Goal: Task Accomplishment & Management: Complete application form

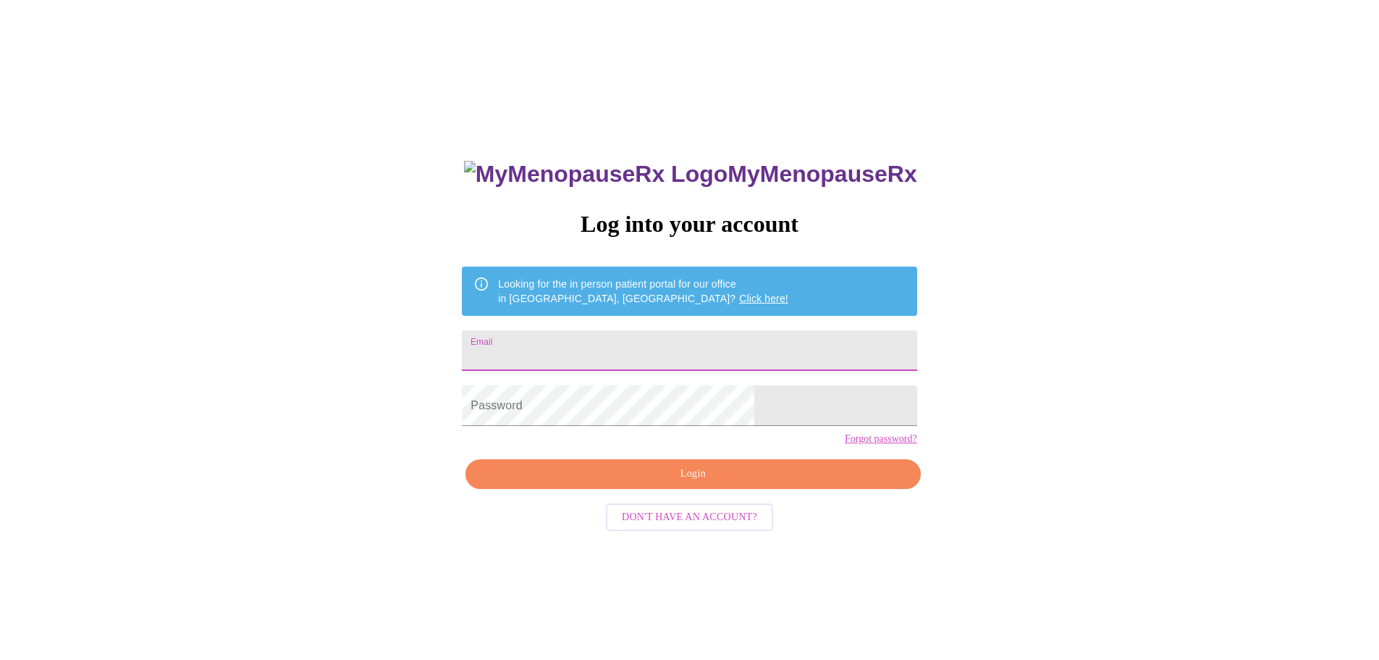
click at [664, 345] on input "Email" at bounding box center [689, 350] width 455 height 41
type input "[EMAIL_ADDRESS][DOMAIN_NAME]"
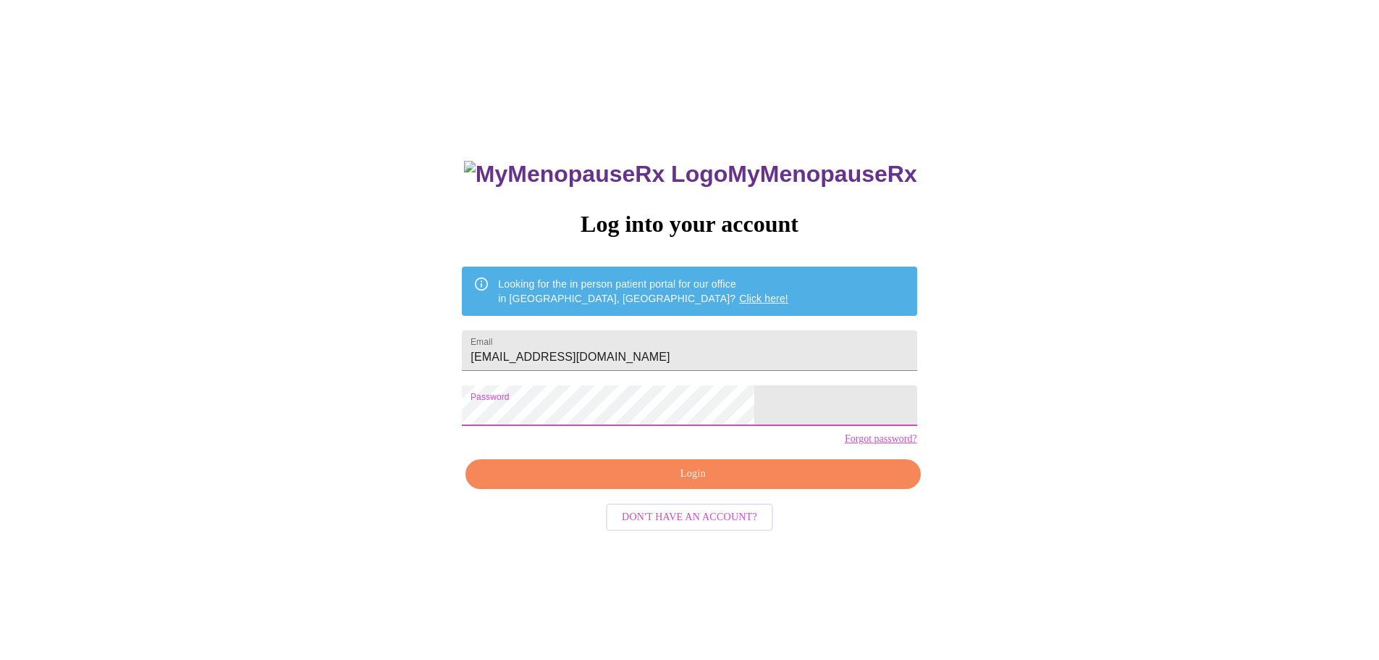
click at [731, 483] on span "Login" at bounding box center [692, 474] width 421 height 18
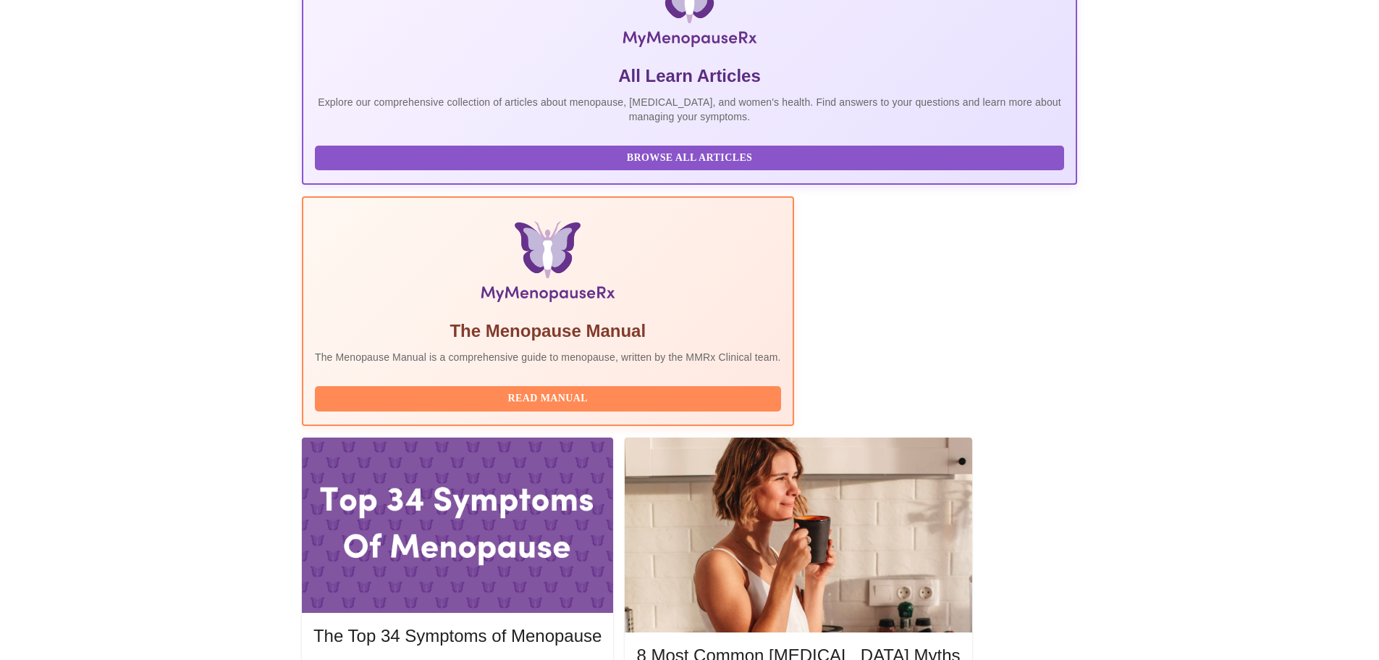
scroll to position [362, 0]
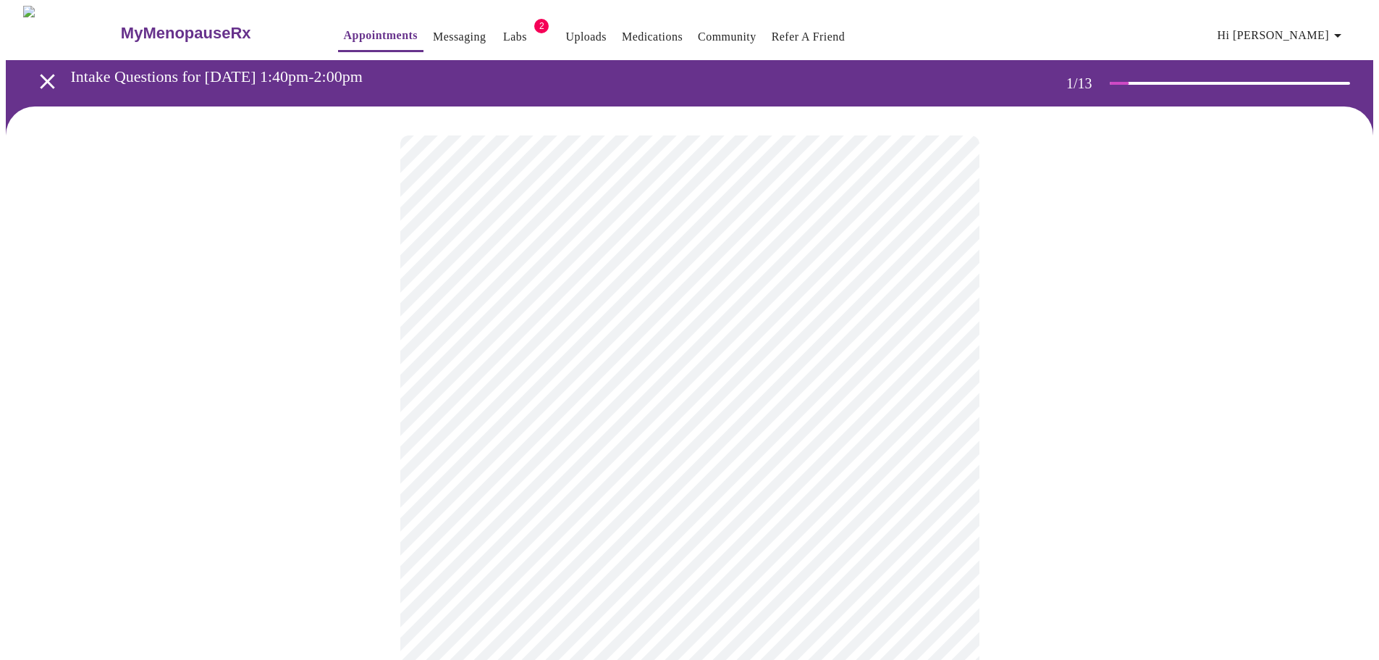
click at [734, 316] on body "MyMenopauseRx Appointments Messaging Labs 2 Uploads Medications Community Refer…" at bounding box center [690, 667] width 1368 height 1323
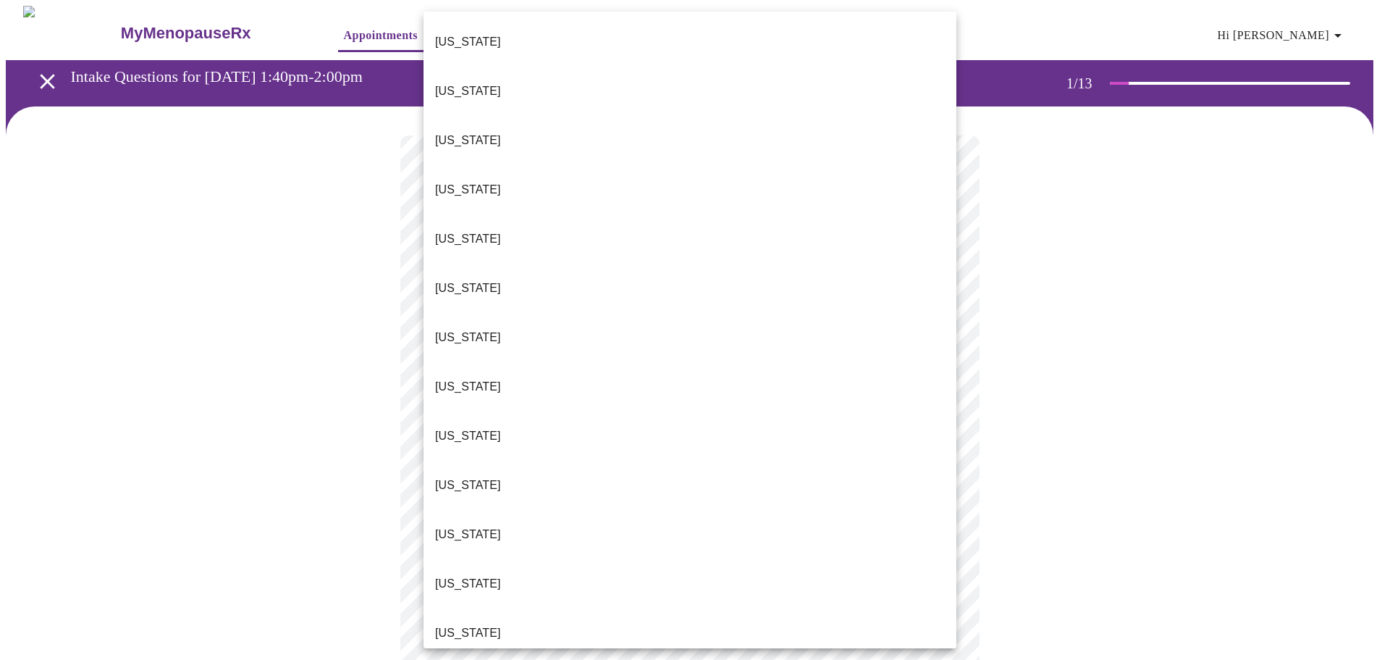
click at [473, 608] on li "[US_STATE]" at bounding box center [690, 632] width 533 height 49
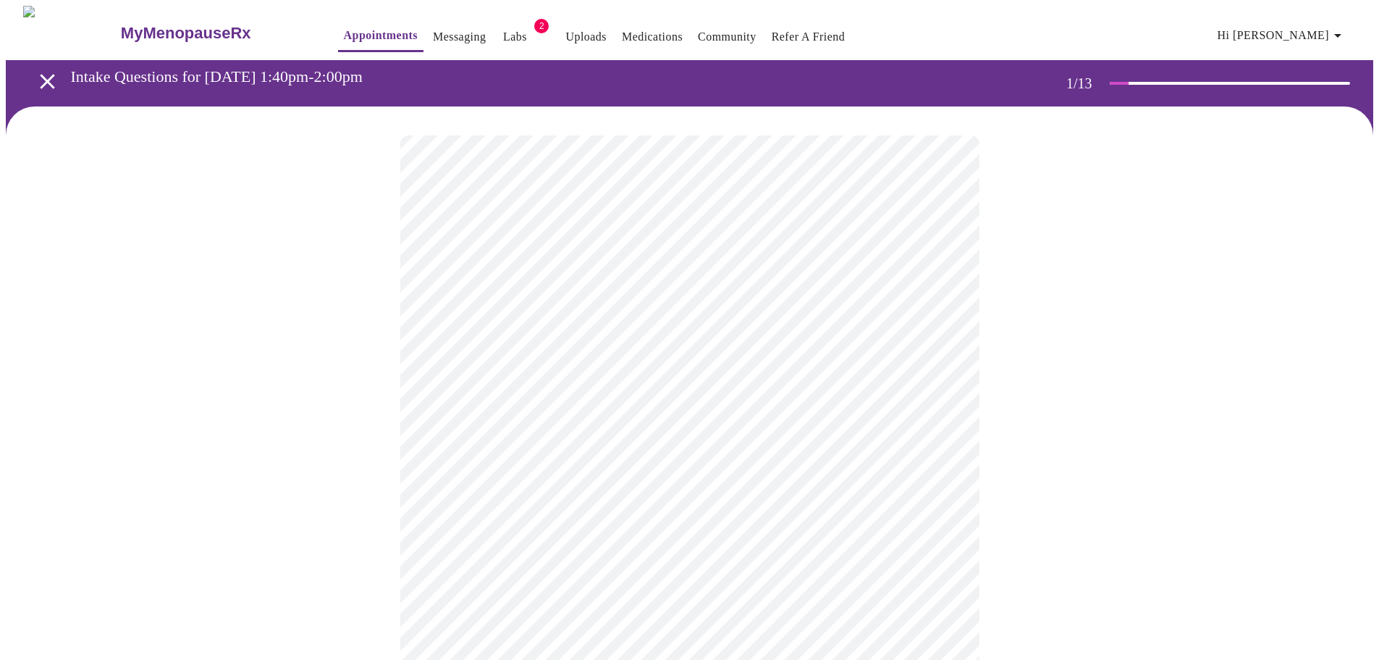
click at [594, 424] on body "MyMenopauseRx Appointments Messaging Labs 2 Uploads Medications Community Refer…" at bounding box center [690, 663] width 1368 height 1314
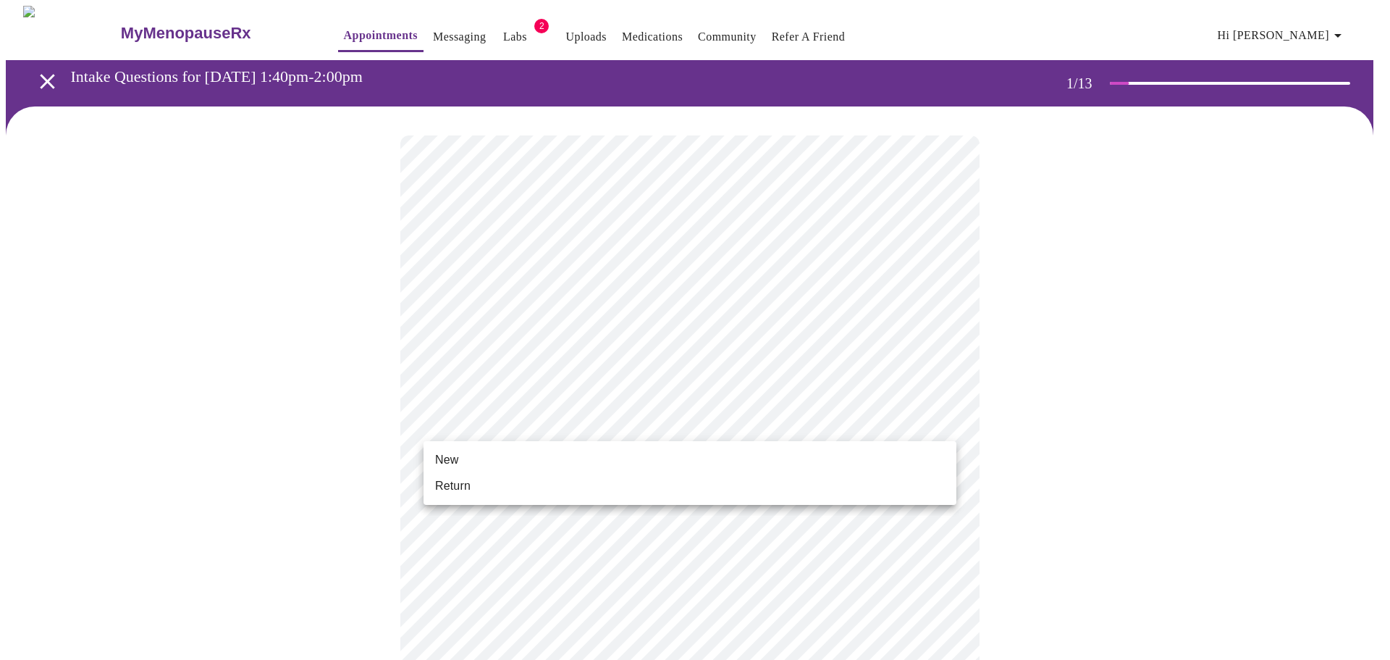
click at [472, 488] on li "Return" at bounding box center [690, 486] width 533 height 26
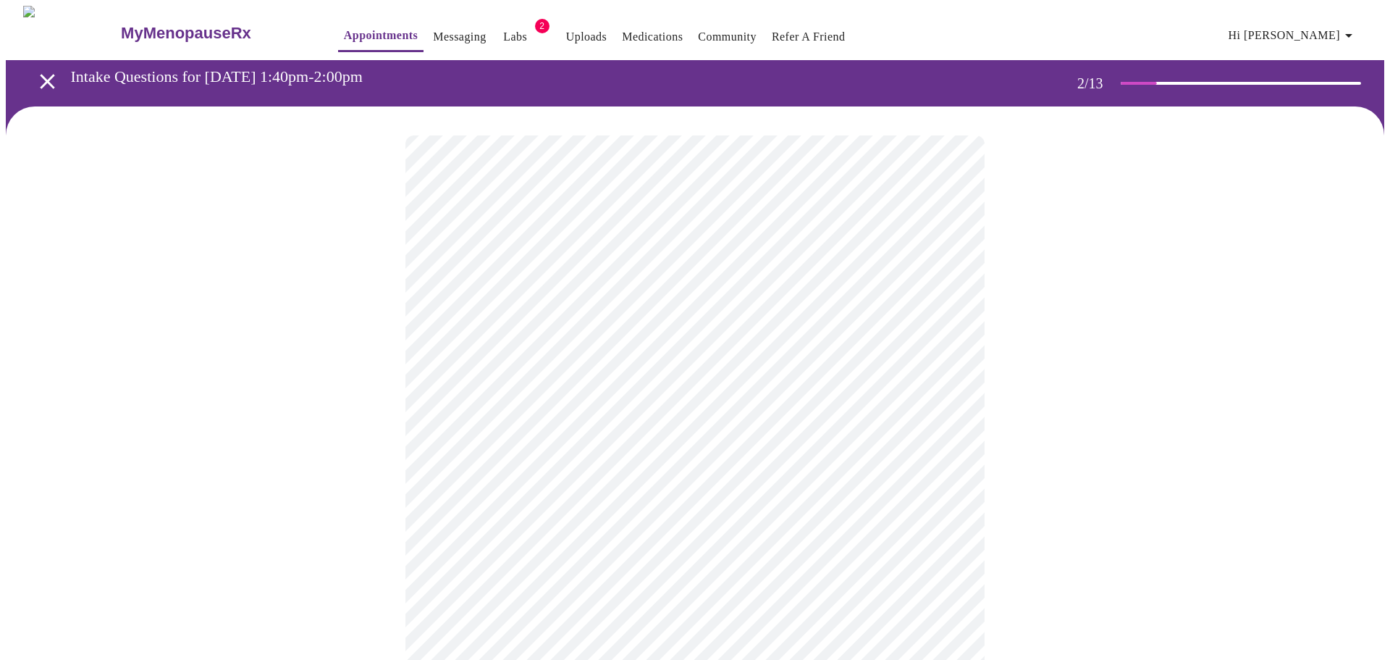
click at [945, 296] on body "MyMenopauseRx Appointments Messaging Labs 2 Uploads Medications Community Refer…" at bounding box center [695, 441] width 1378 height 870
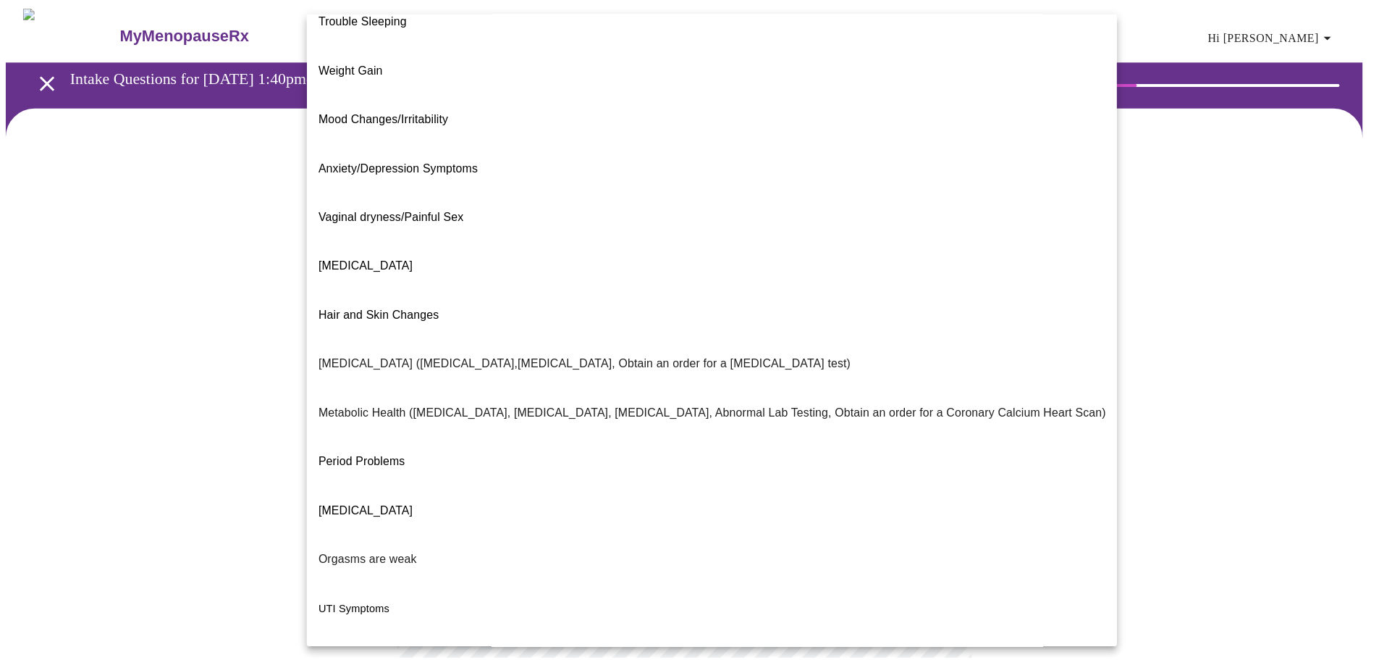
scroll to position [90, 0]
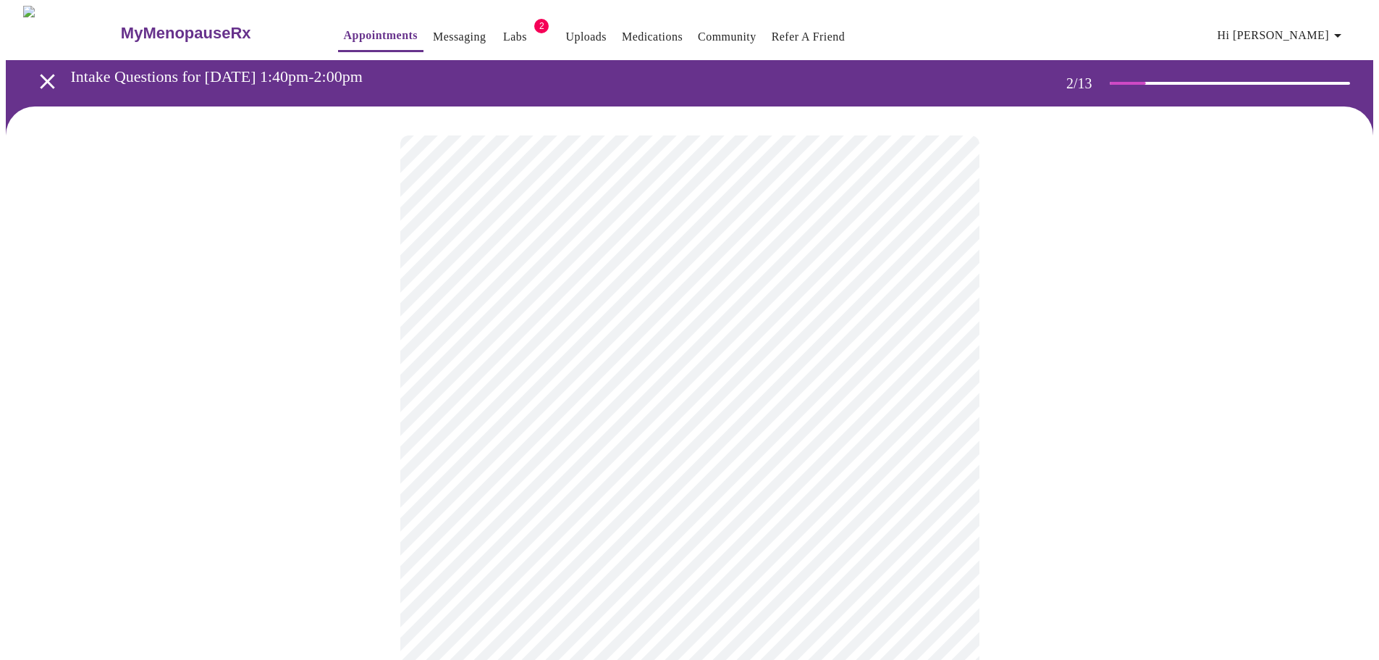
click at [689, 443] on body "MyMenopauseRx Appointments Messaging Labs 2 Uploads Medications Community Refer…" at bounding box center [690, 437] width 1368 height 862
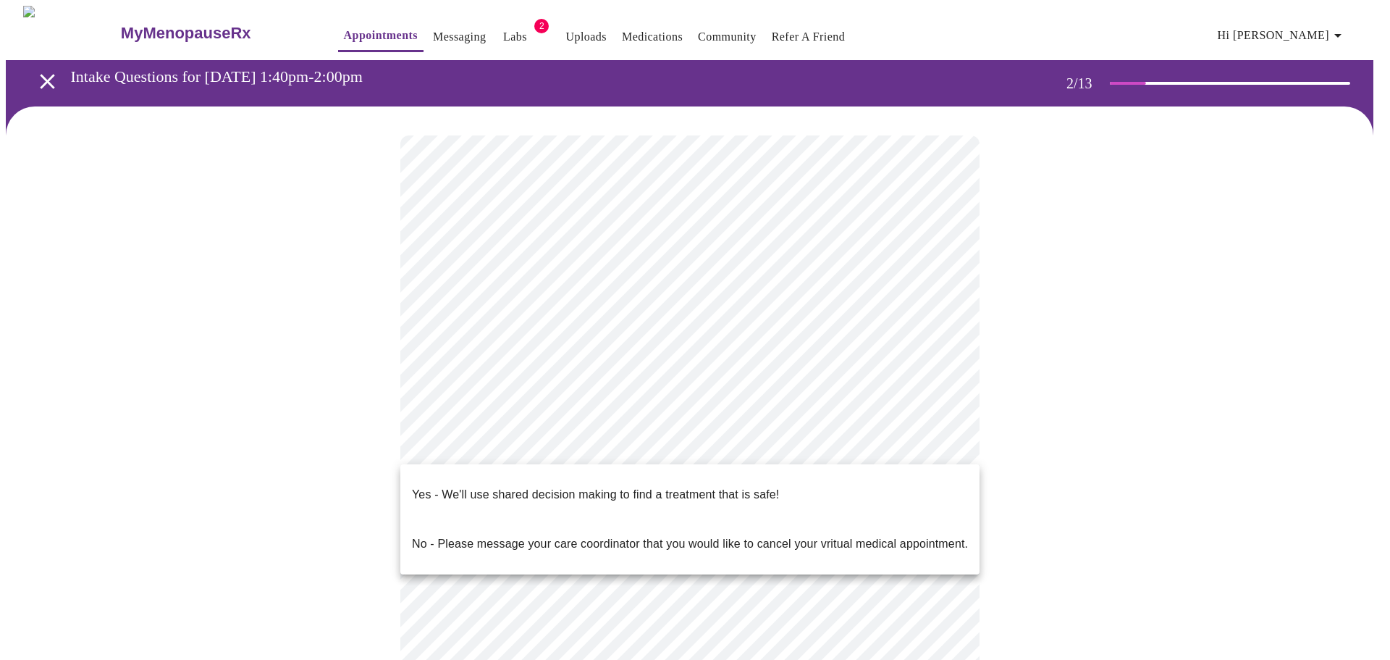
click at [584, 489] on p "Yes - We'll use shared decision making to find a treatment that is safe!" at bounding box center [595, 494] width 367 height 17
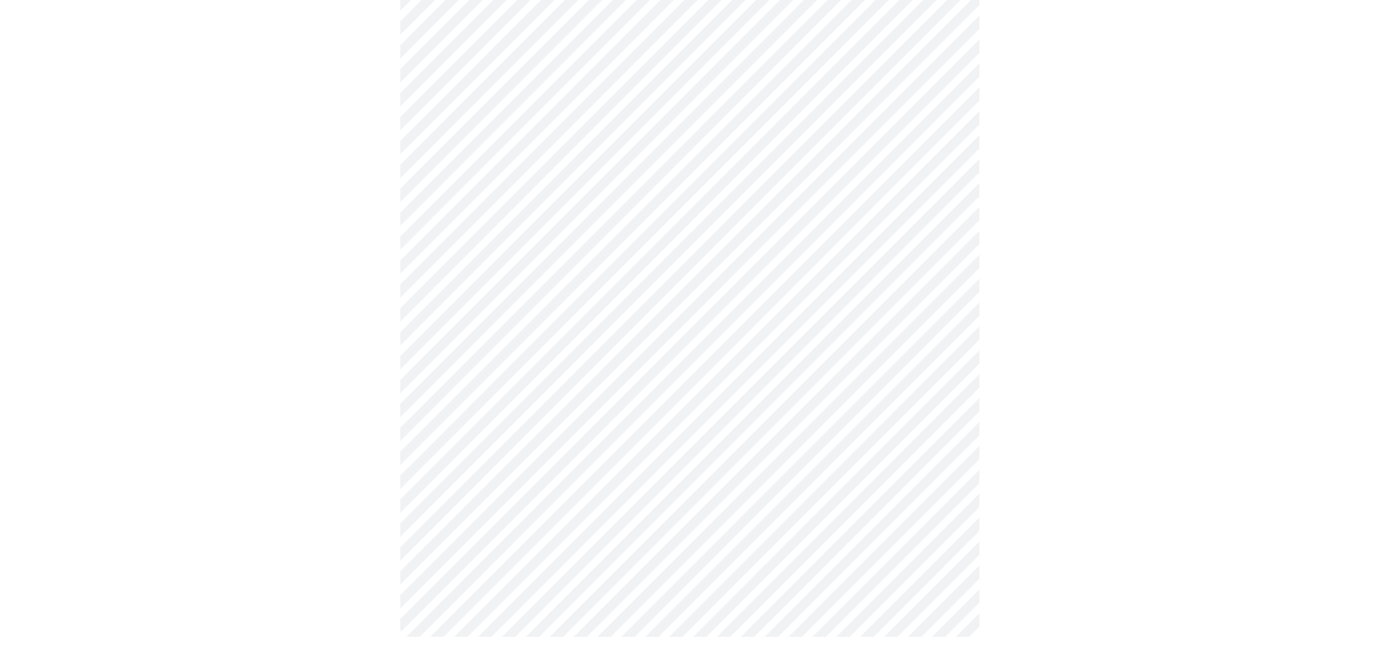
scroll to position [0, 0]
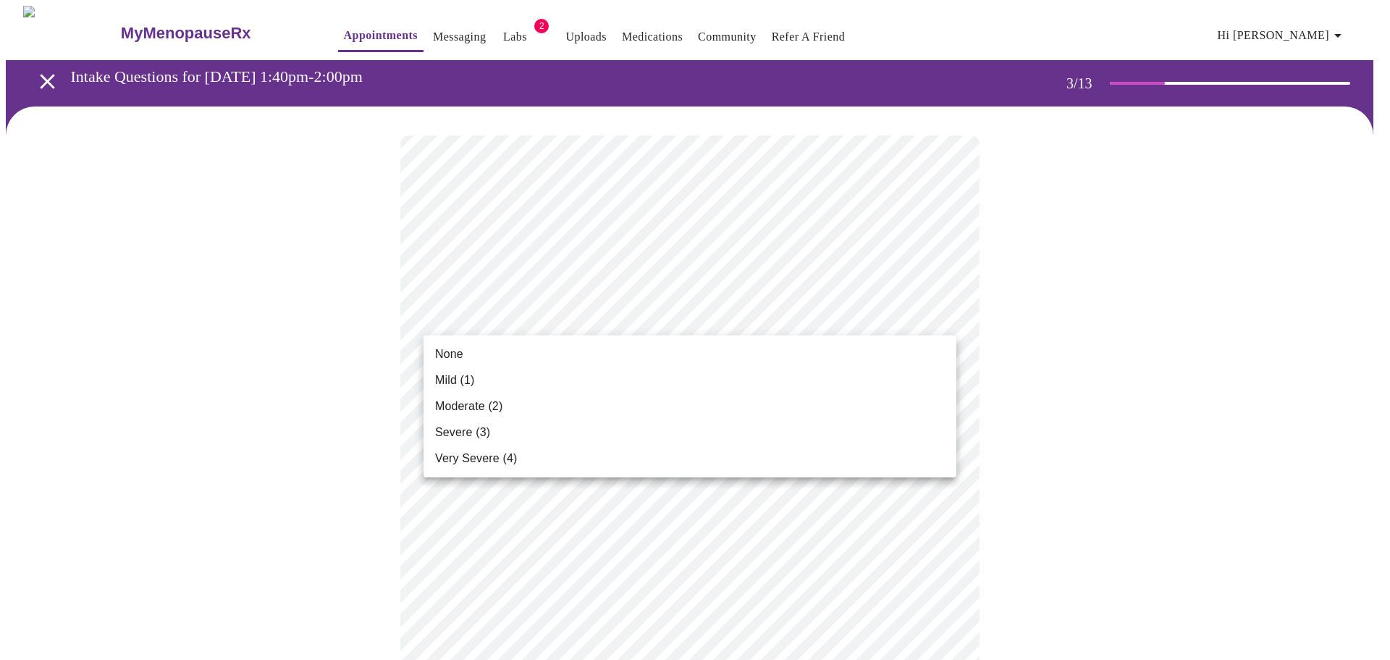
click at [469, 350] on li "None" at bounding box center [690, 354] width 533 height 26
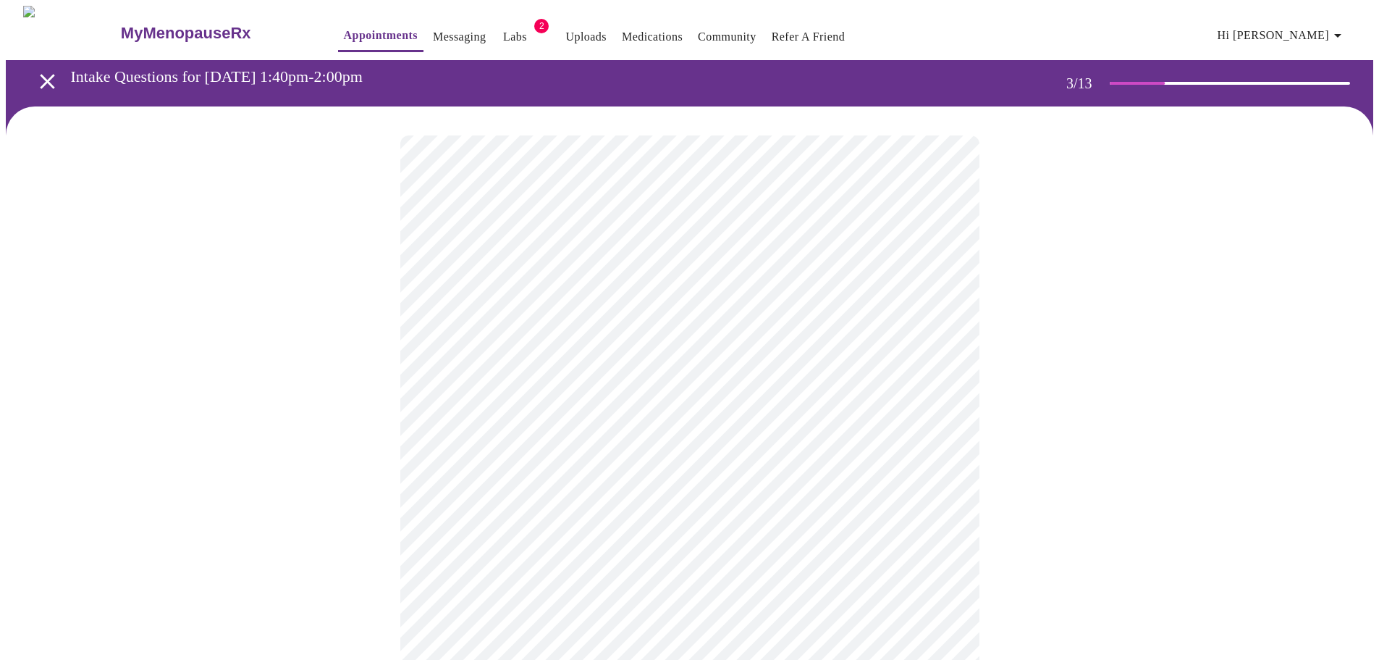
scroll to position [72, 0]
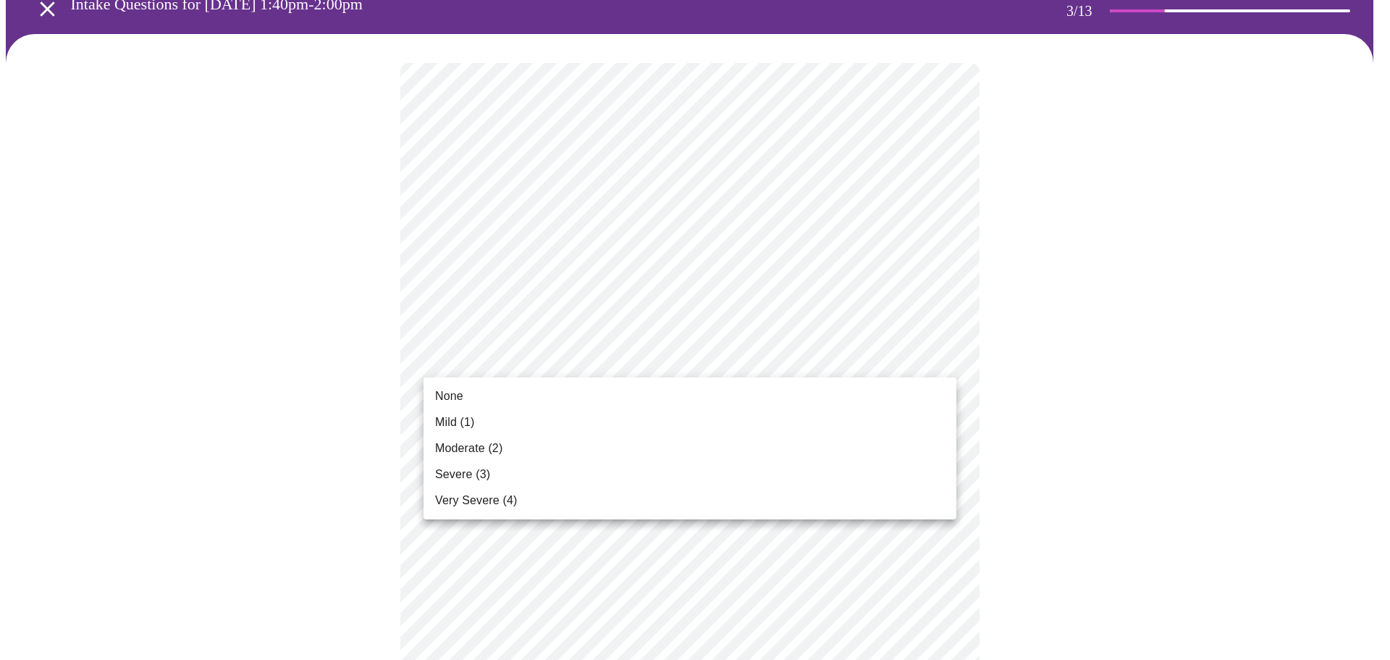
click at [467, 395] on li "None" at bounding box center [690, 396] width 533 height 26
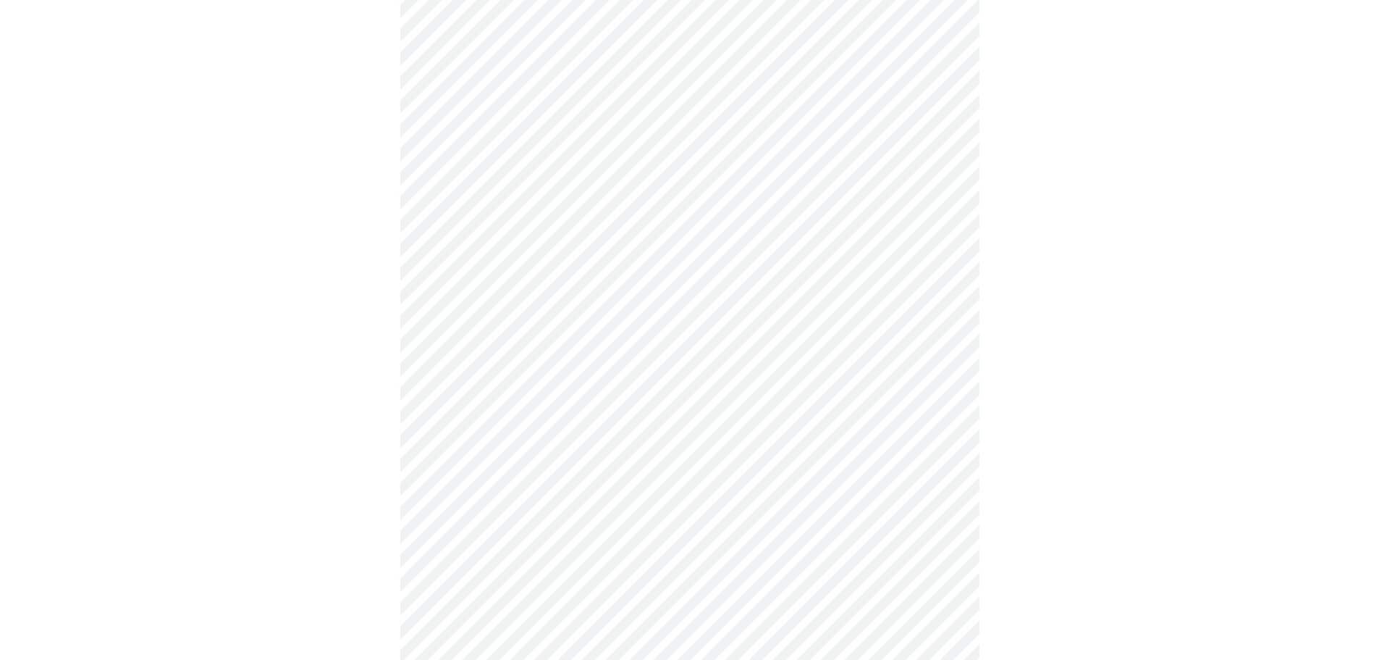
scroll to position [217, 0]
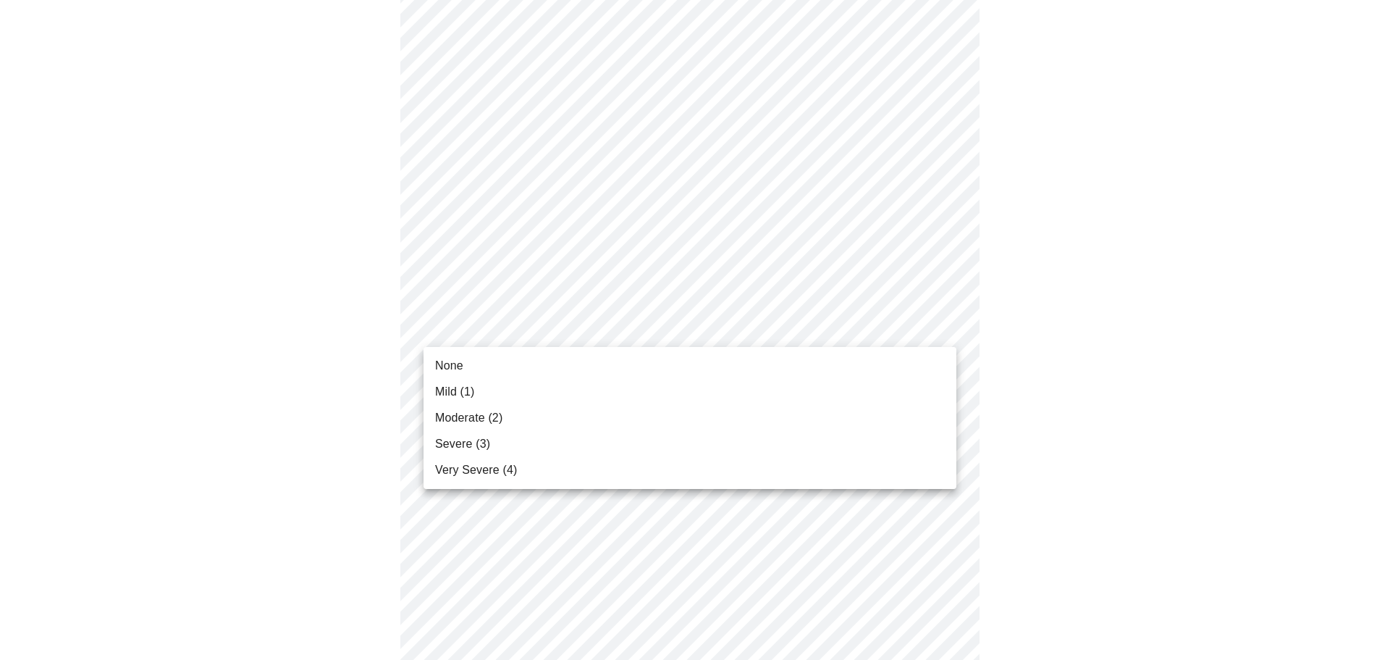
click at [483, 384] on li "Mild (1)" at bounding box center [690, 392] width 533 height 26
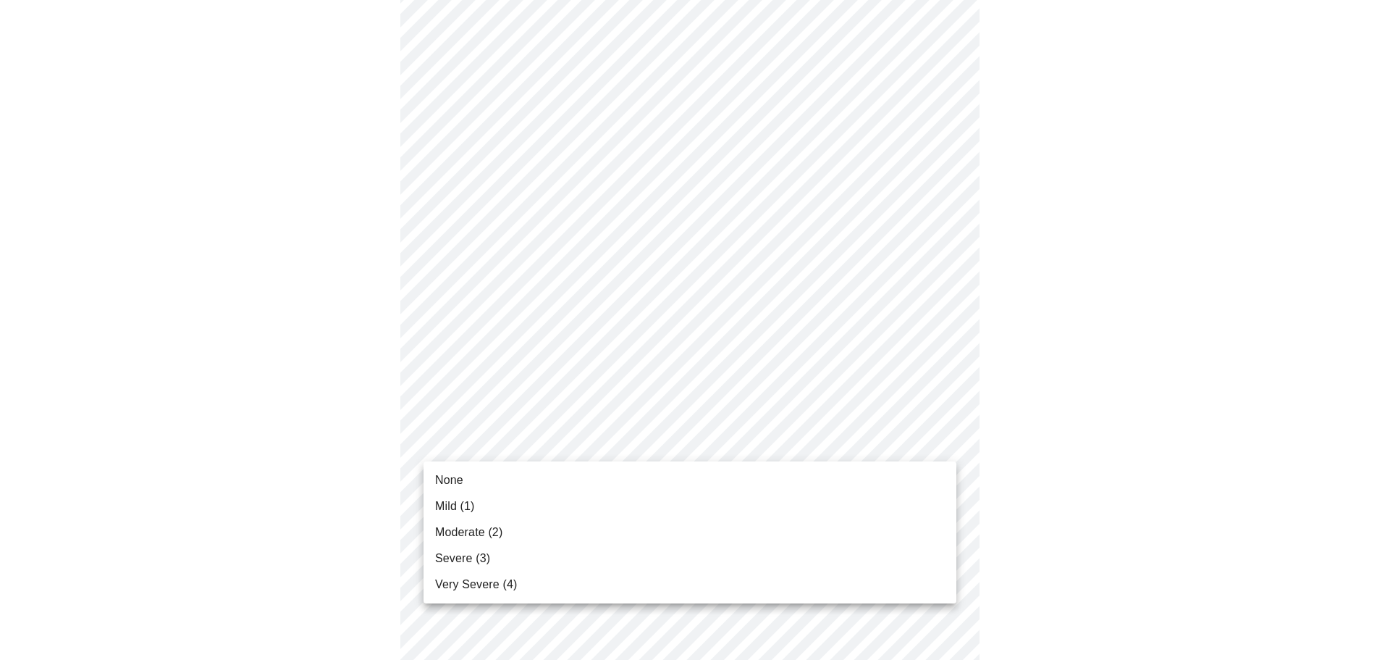
click at [465, 505] on span "Mild (1)" at bounding box center [455, 505] width 40 height 17
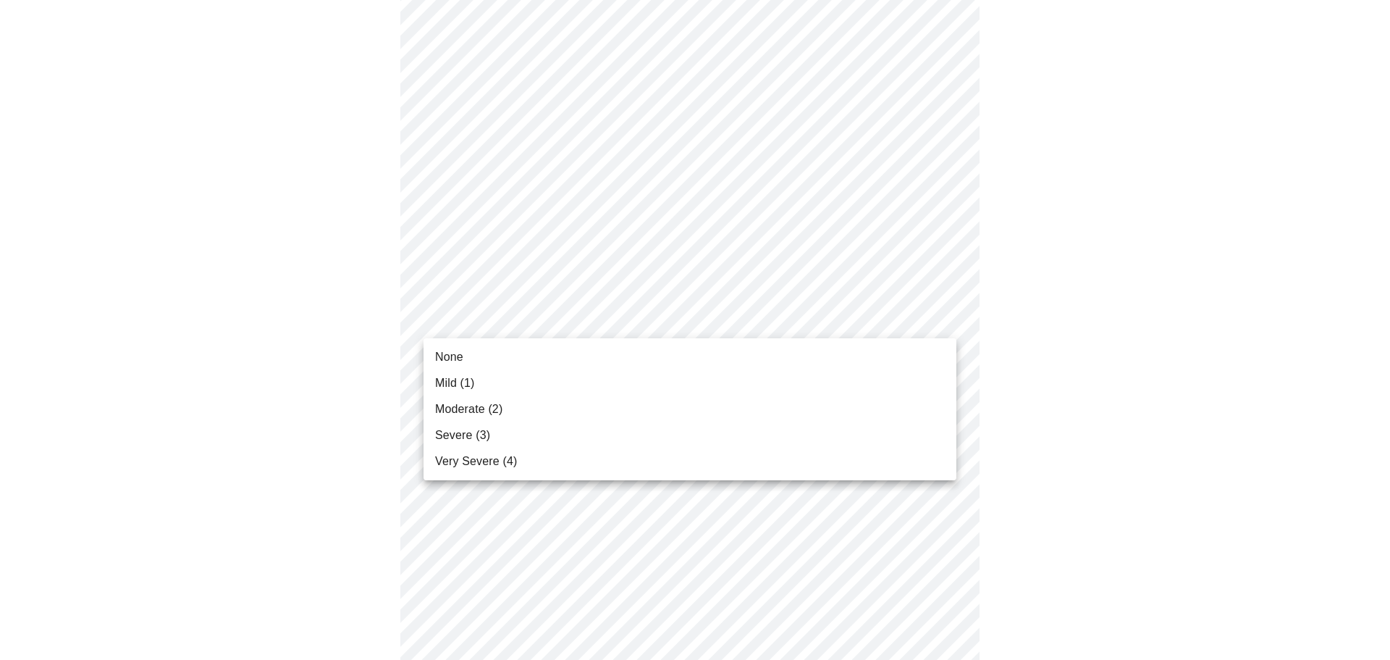
click at [947, 318] on body "MyMenopauseRx Appointments Messaging Labs 2 Uploads Medications Community Refer…" at bounding box center [695, 493] width 1378 height 1845
click at [483, 381] on li "Mild (1)" at bounding box center [690, 383] width 533 height 26
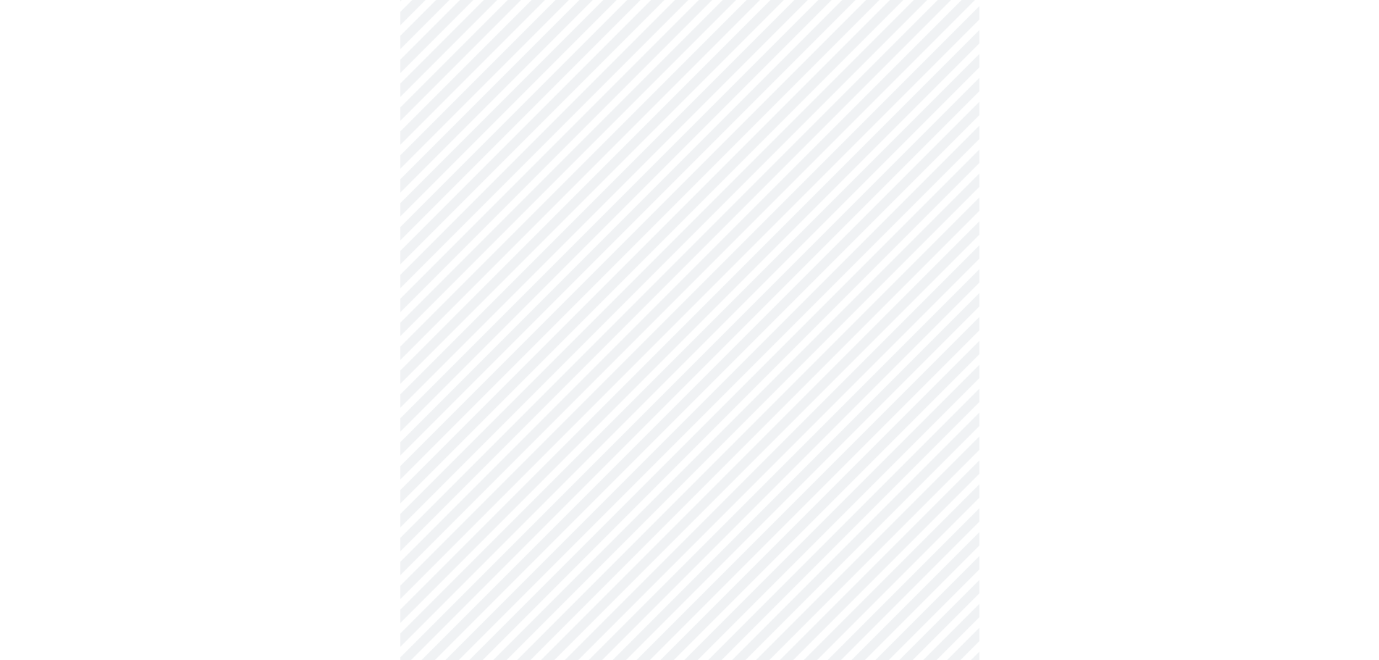
click at [944, 411] on body "MyMenopauseRx Appointments Messaging Labs 2 Uploads Medications Community Refer…" at bounding box center [690, 483] width 1368 height 1824
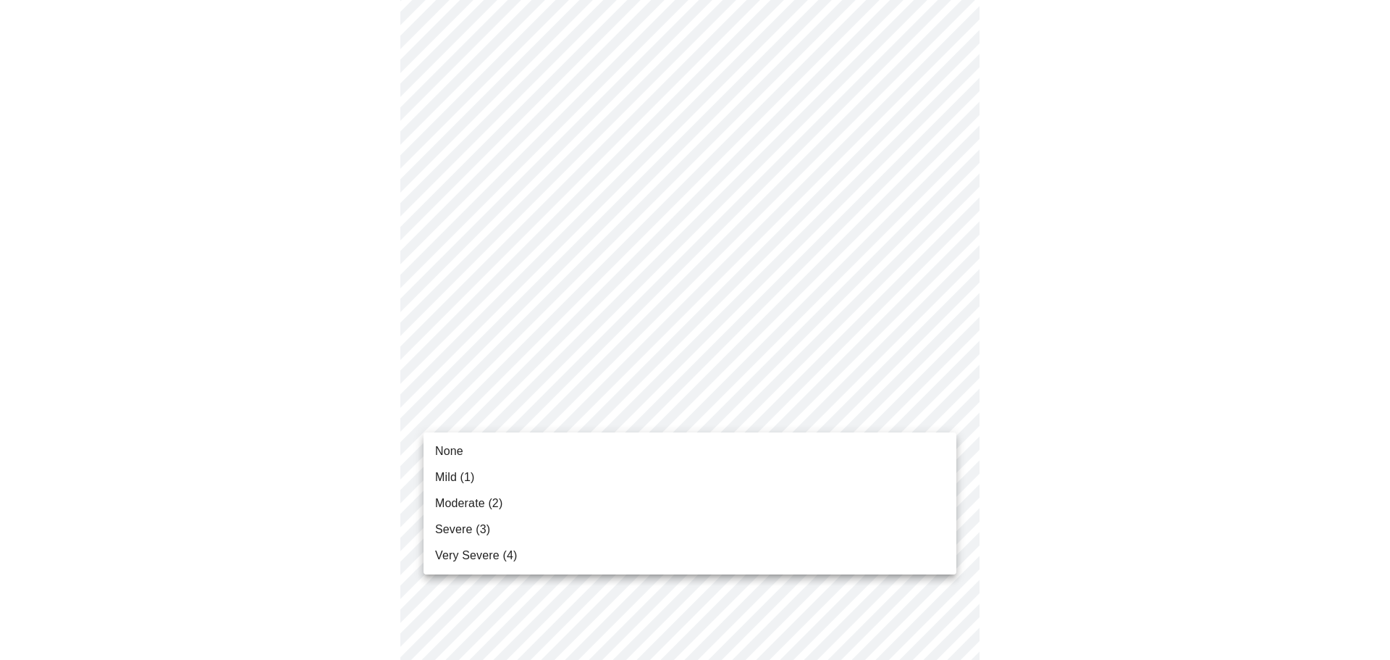
click at [480, 451] on li "None" at bounding box center [690, 451] width 533 height 26
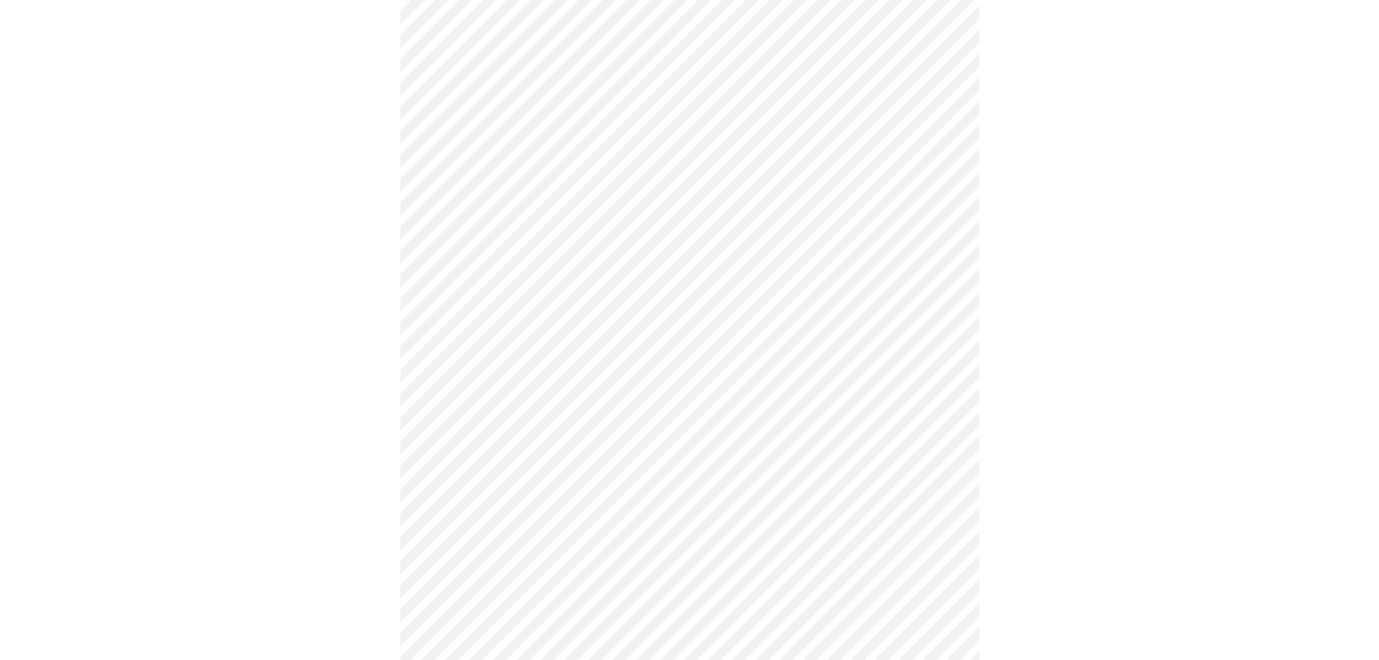
scroll to position [652, 0]
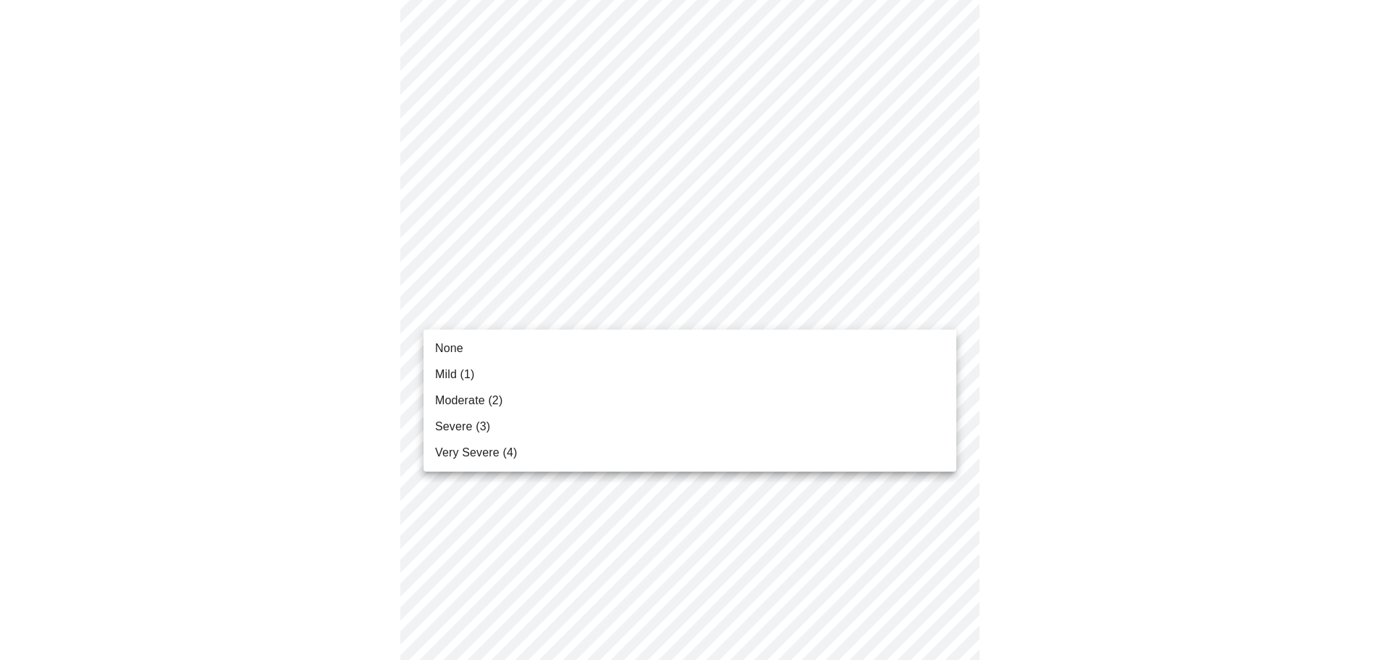
click at [930, 306] on body "MyMenopauseRx Appointments Messaging Labs 2 Uploads Medications Community Refer…" at bounding box center [695, 256] width 1378 height 1804
click at [472, 342] on li "None" at bounding box center [690, 348] width 533 height 26
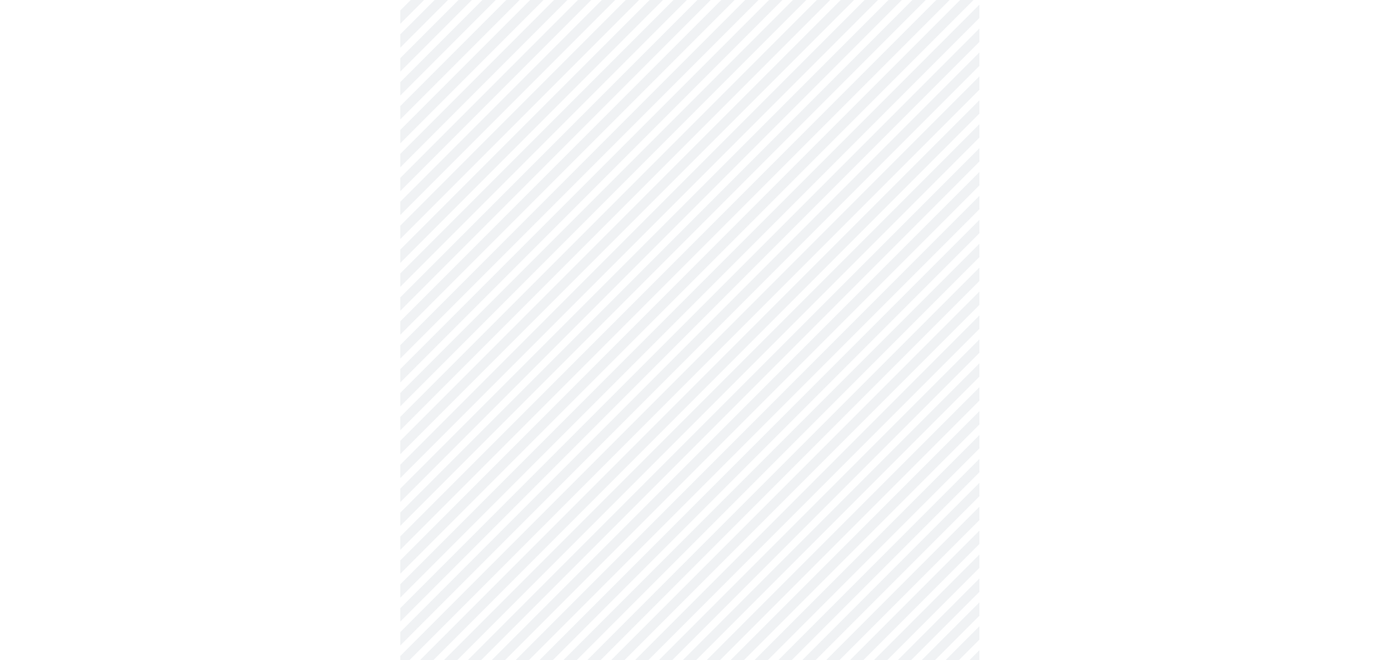
scroll to position [724, 0]
click at [930, 353] on body "MyMenopauseRx Appointments Messaging Labs 2 Uploads Medications Community Refer…" at bounding box center [695, 174] width 1378 height 1784
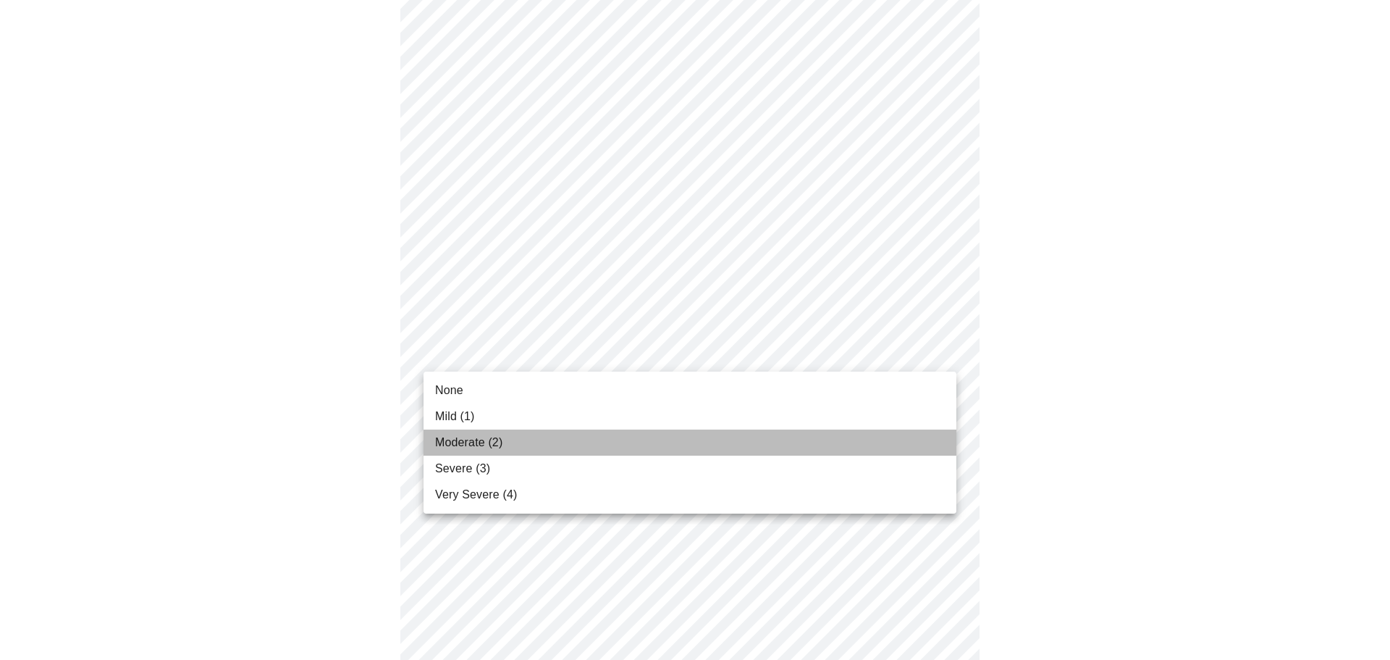
click at [494, 442] on span "Moderate (2)" at bounding box center [468, 442] width 67 height 17
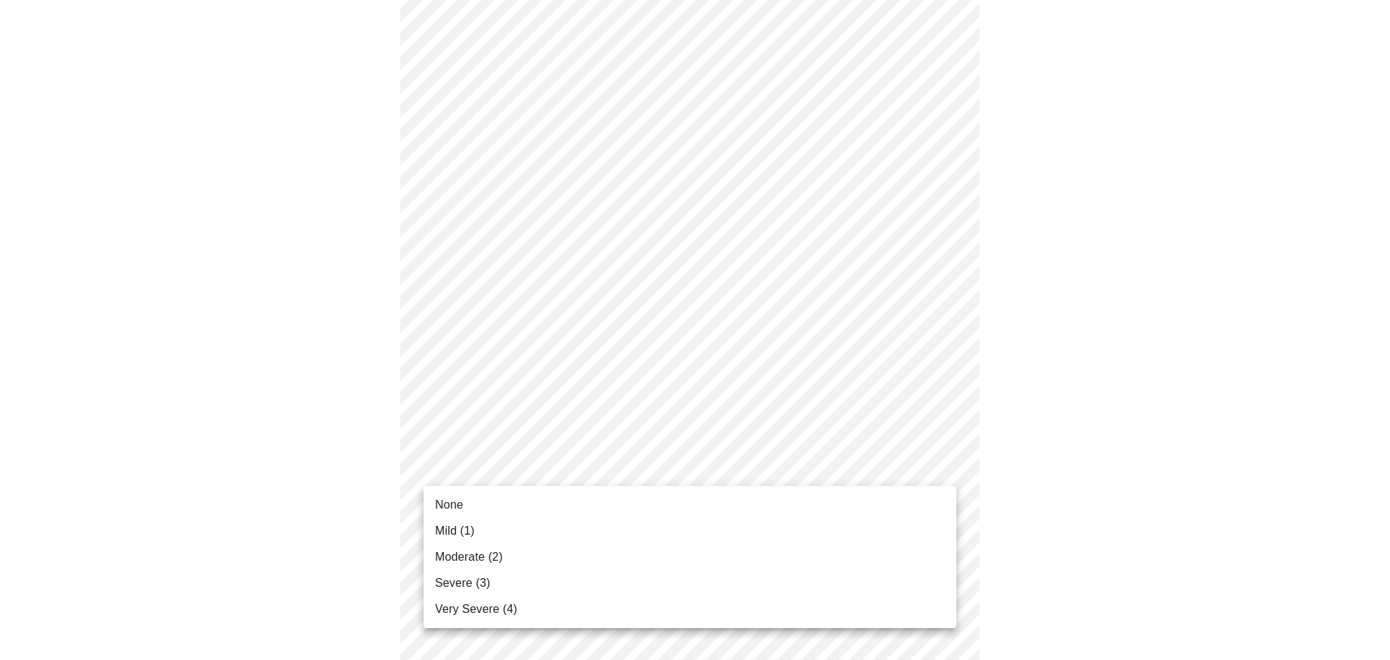
click at [942, 458] on body "MyMenopauseRx Appointments Messaging Labs 2 Uploads Medications Community Refer…" at bounding box center [695, 164] width 1378 height 1764
click at [589, 505] on li "None" at bounding box center [690, 505] width 533 height 26
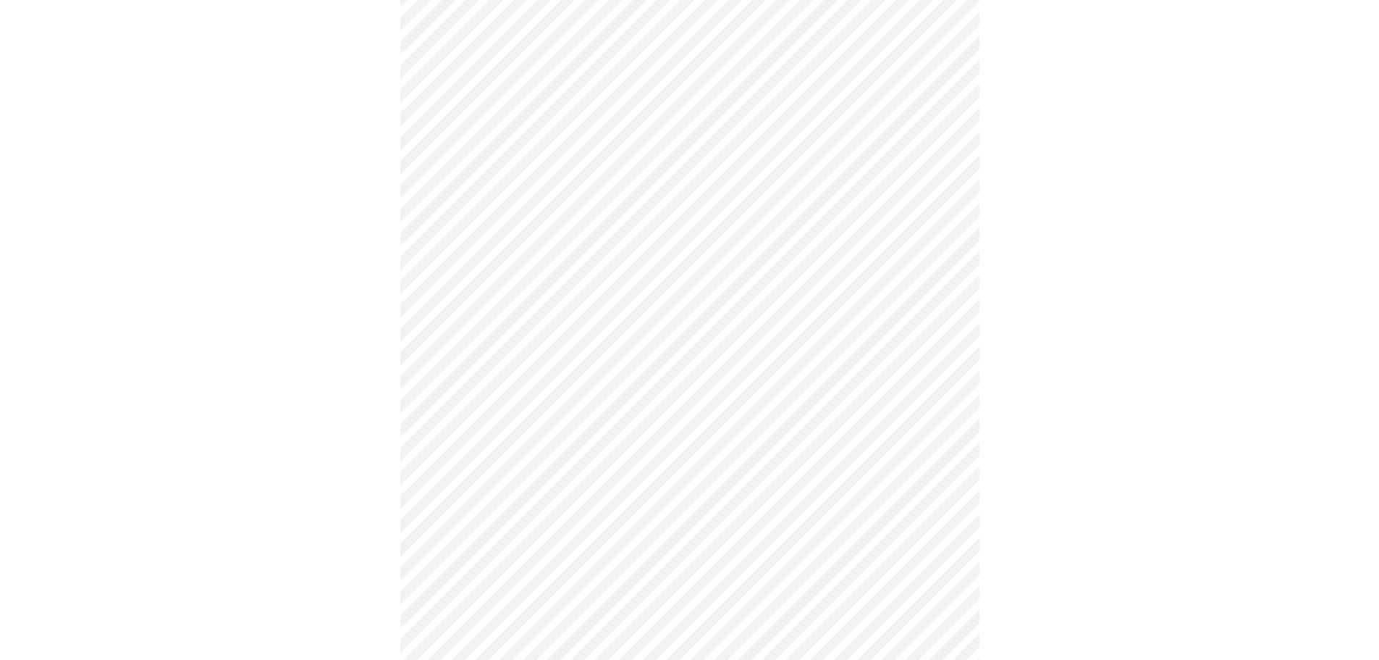
scroll to position [941, 0]
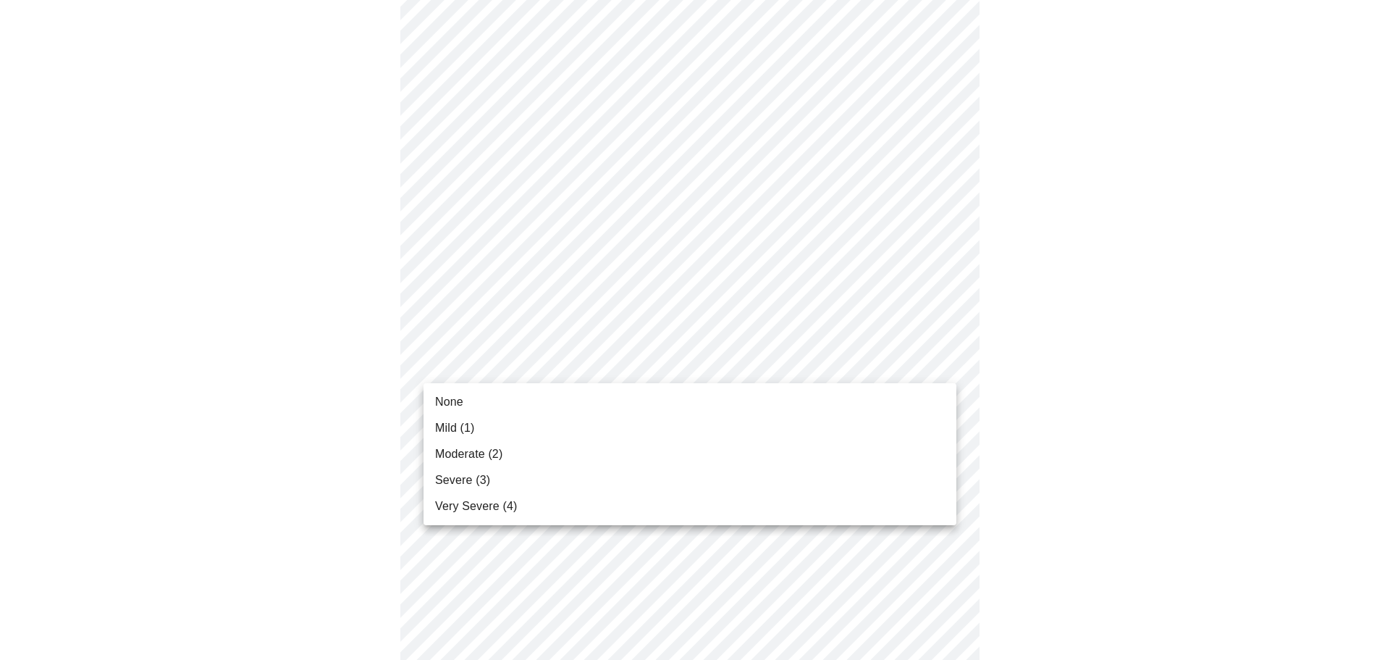
click at [516, 397] on li "None" at bounding box center [690, 402] width 533 height 26
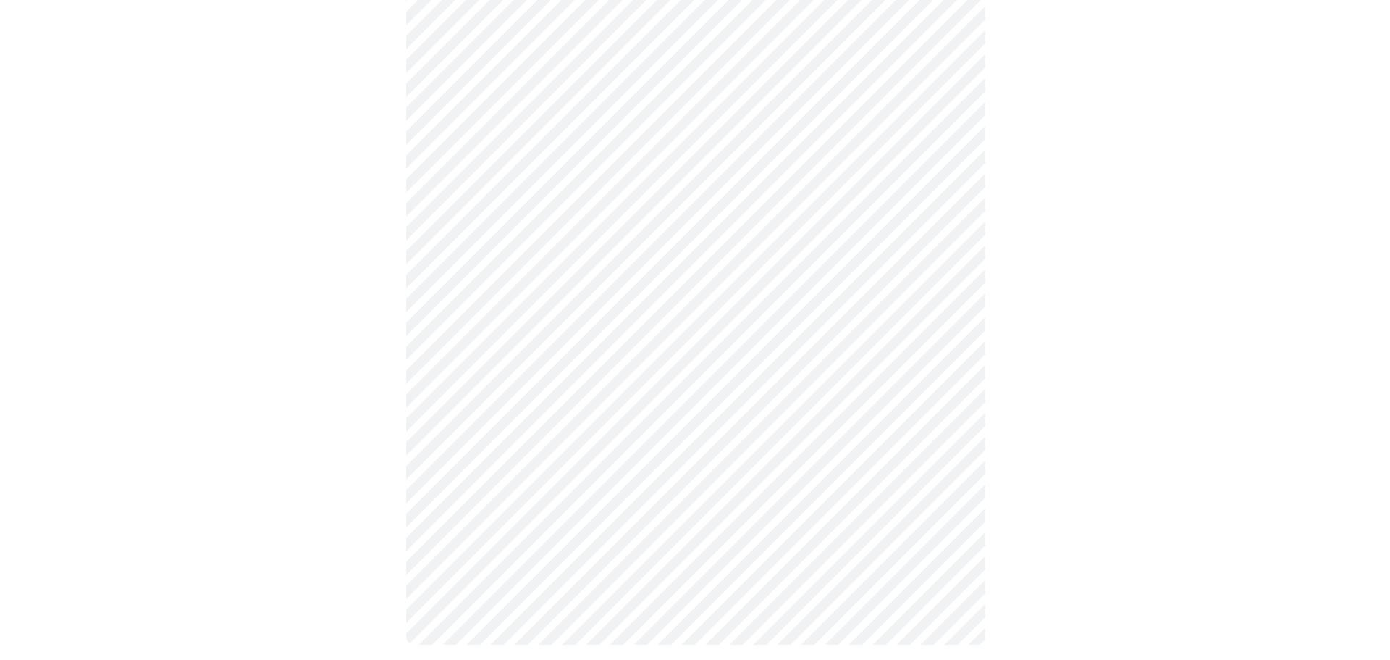
scroll to position [1063, 0]
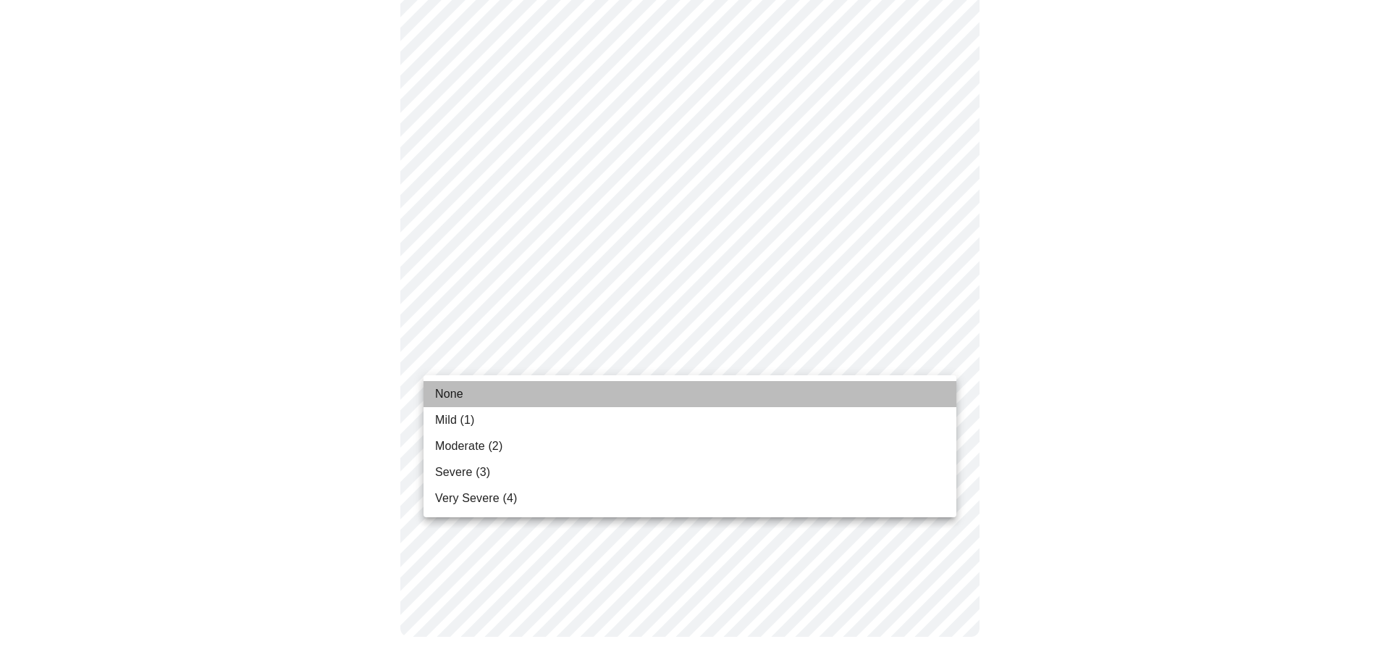
click at [458, 391] on span "None" at bounding box center [449, 393] width 28 height 17
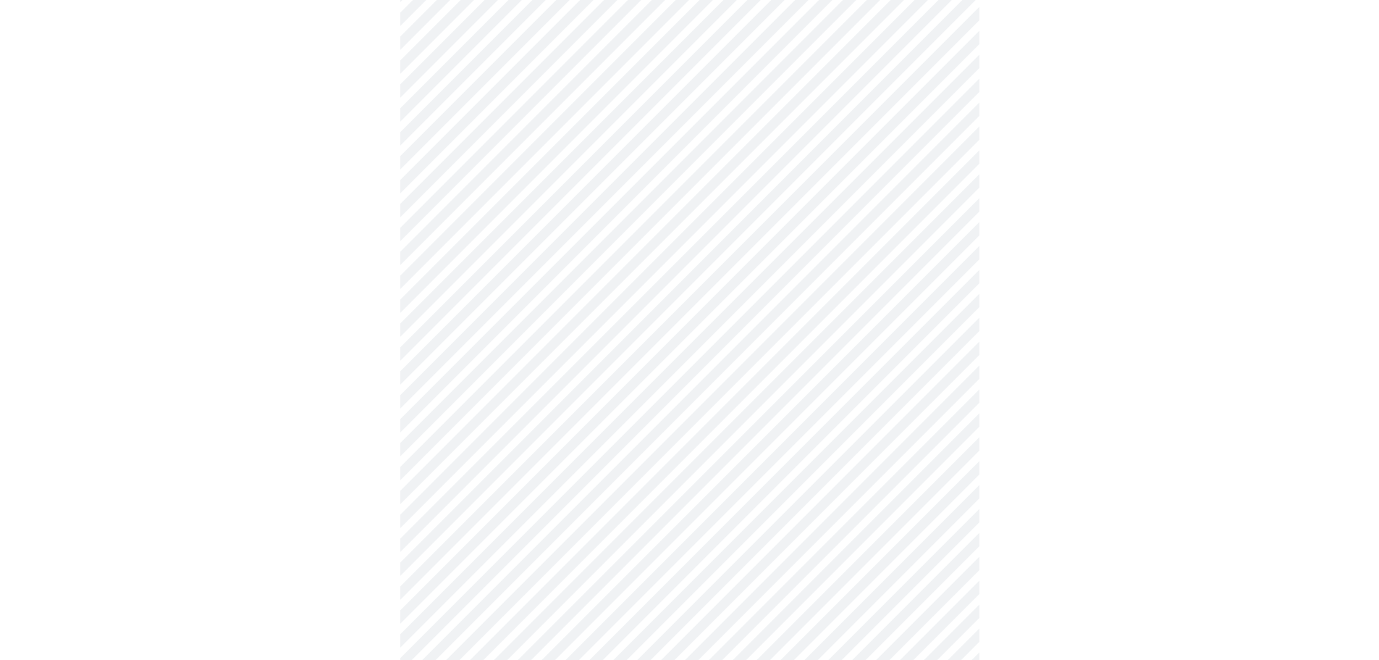
scroll to position [145, 0]
click at [395, 200] on div at bounding box center [690, 597] width 1368 height 1270
click at [1063, 355] on div at bounding box center [690, 597] width 1368 height 1270
click at [944, 241] on body "MyMenopauseRx Appointments Messaging Labs 2 Uploads Medications Community Refer…" at bounding box center [690, 112] width 1368 height 1370
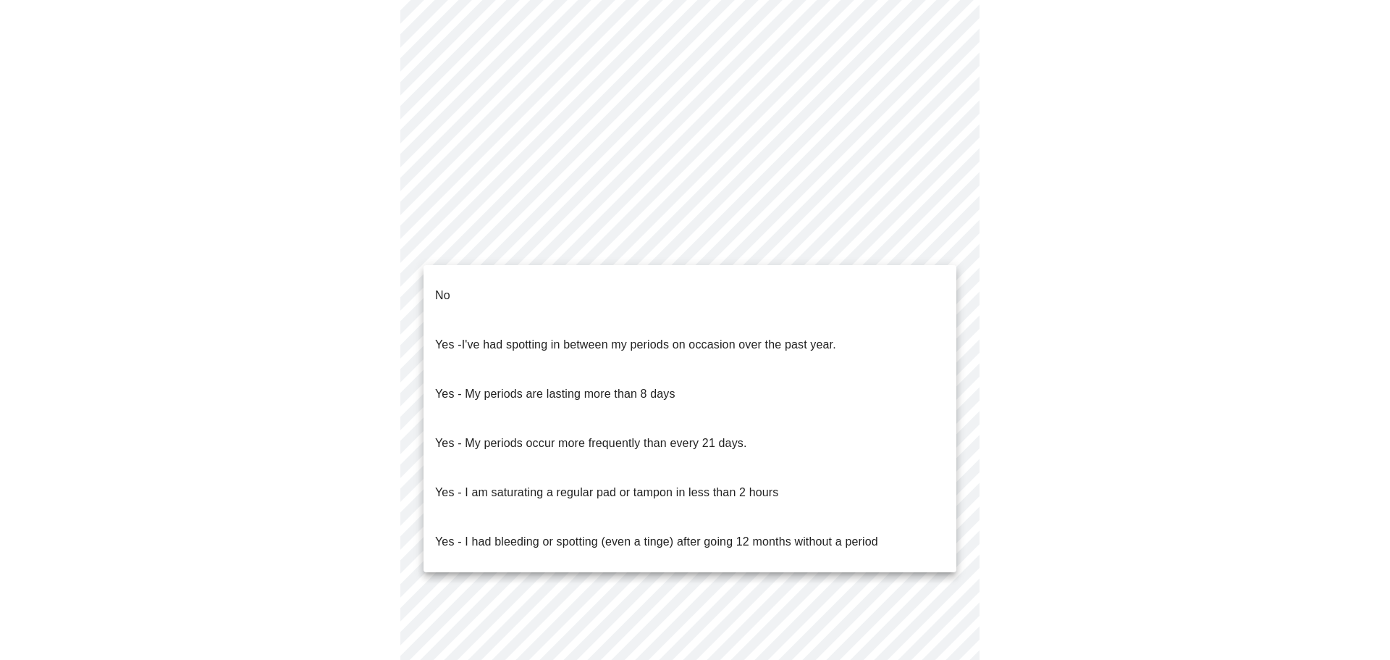
click at [451, 283] on li "No" at bounding box center [690, 295] width 533 height 49
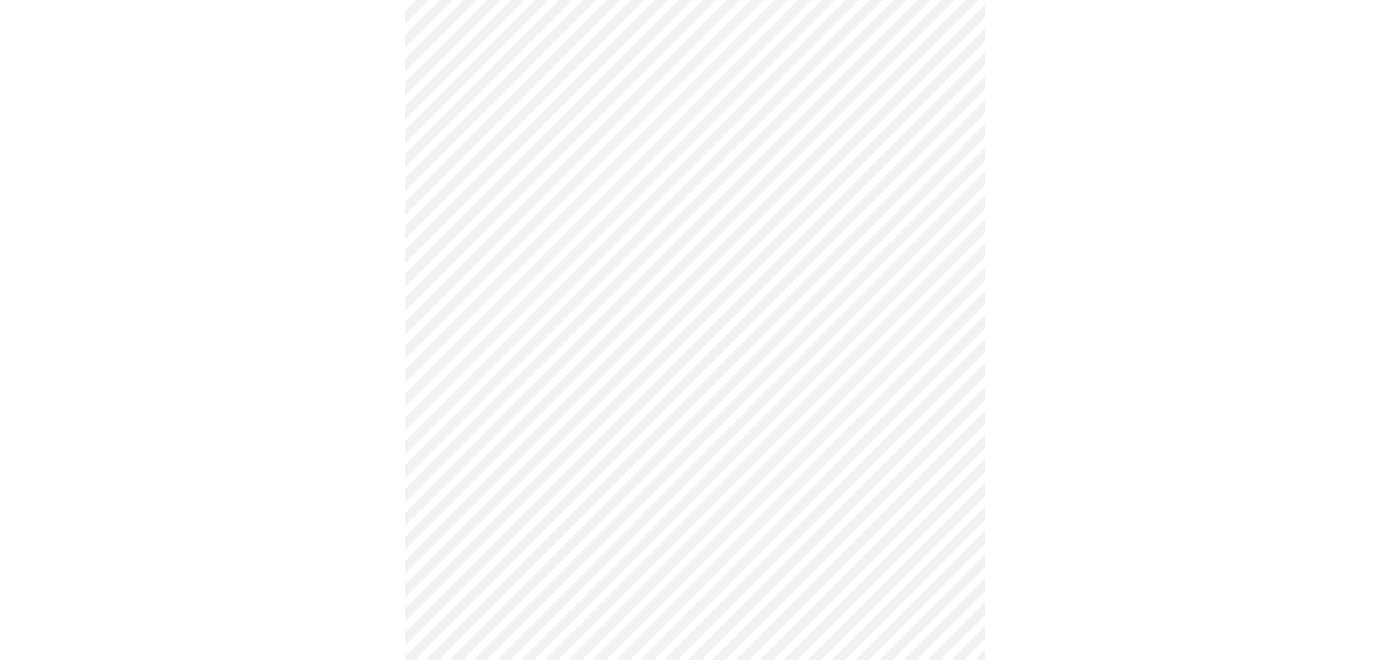
click at [929, 350] on body "MyMenopauseRx Appointments Messaging Labs 2 Uploads Medications Community Refer…" at bounding box center [695, 108] width 1378 height 1362
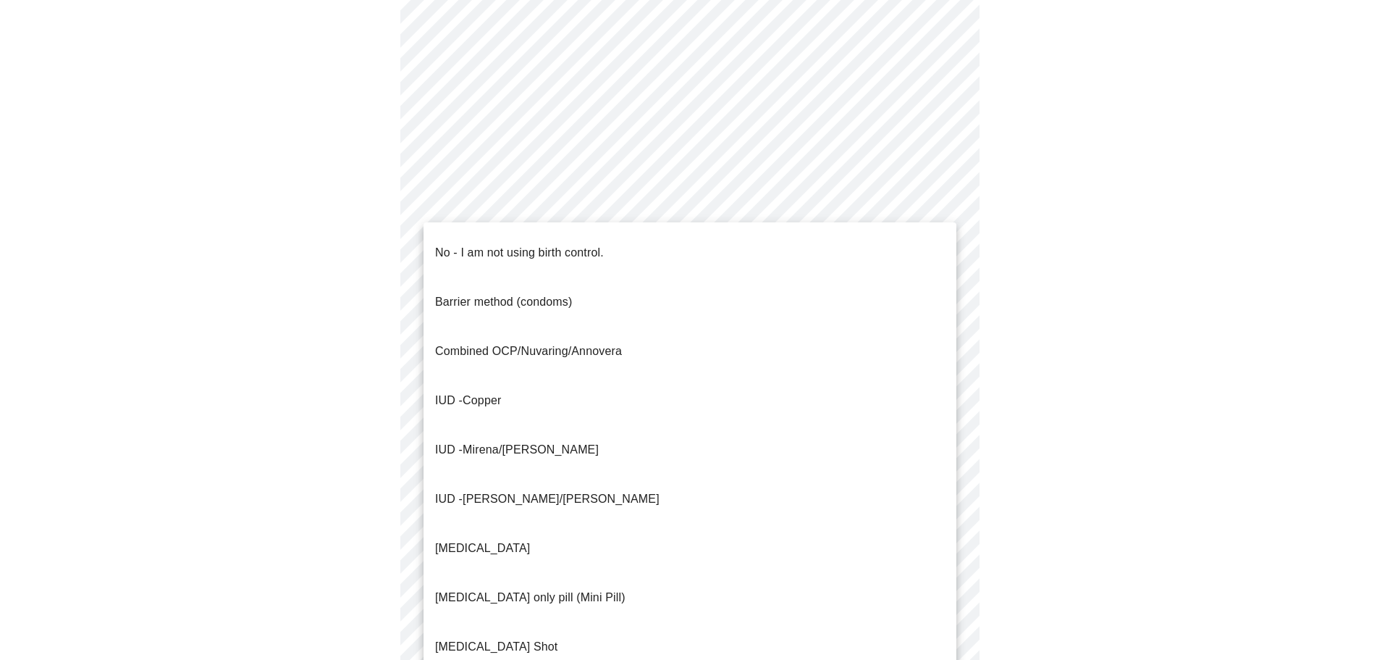
click at [475, 244] on p "No - I am not using birth control." at bounding box center [519, 252] width 169 height 17
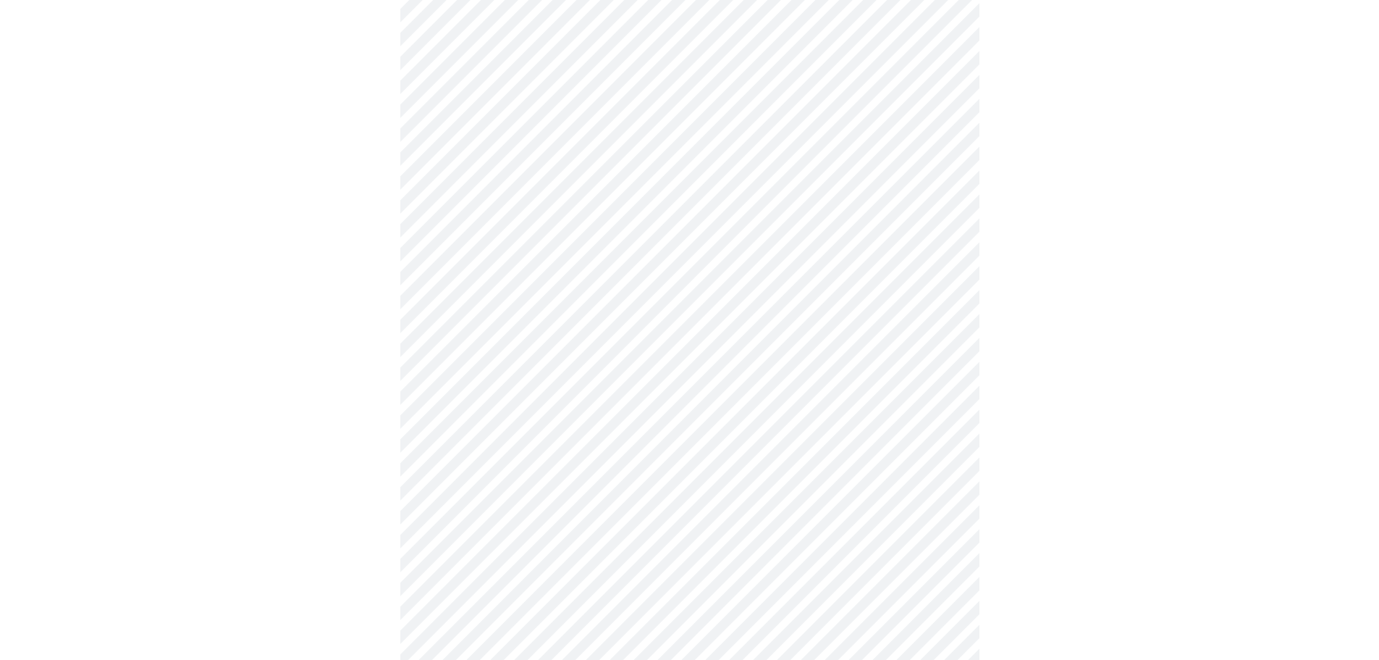
scroll to position [652, 0]
click at [935, 382] on body "MyMenopauseRx Appointments Messaging Labs 2 Uploads Medications Community Refer…" at bounding box center [690, 30] width 1368 height 1353
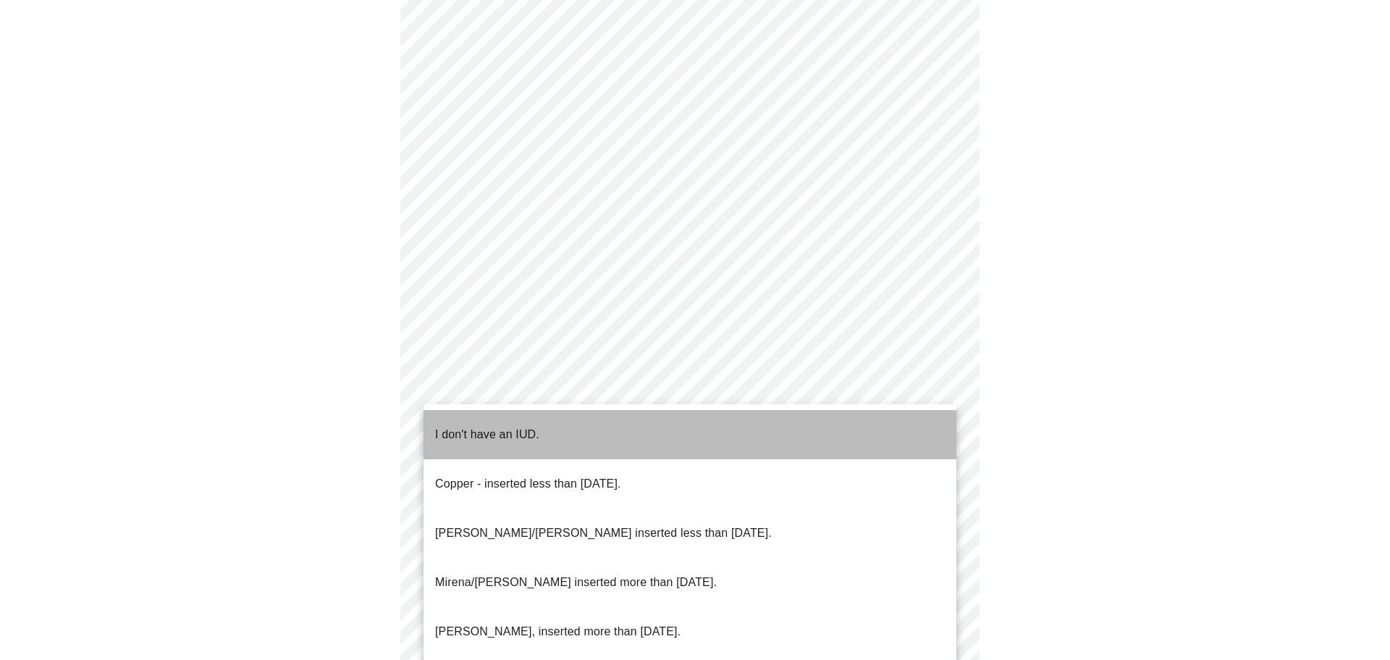
click at [523, 426] on p "I don't have an IUD." at bounding box center [487, 434] width 104 height 17
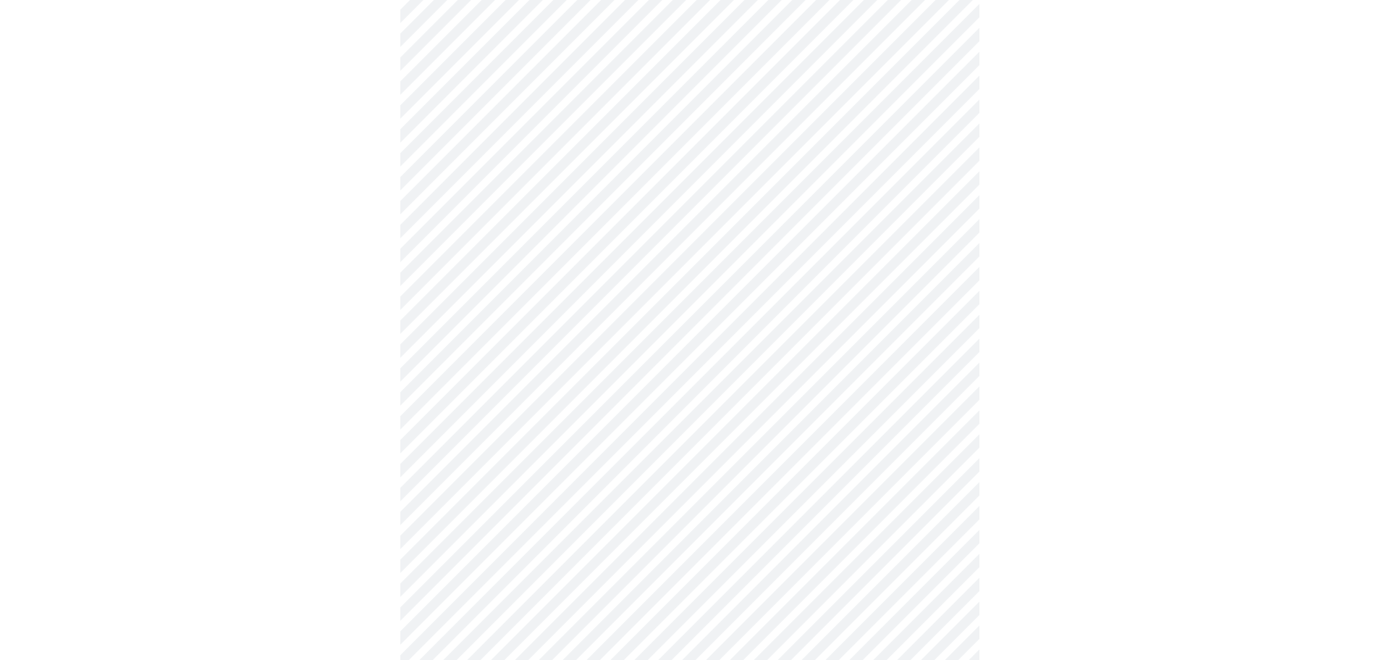
click at [935, 486] on body "MyMenopauseRx Appointments Messaging Labs 2 Uploads Medications Community Refer…" at bounding box center [690, 26] width 1368 height 1344
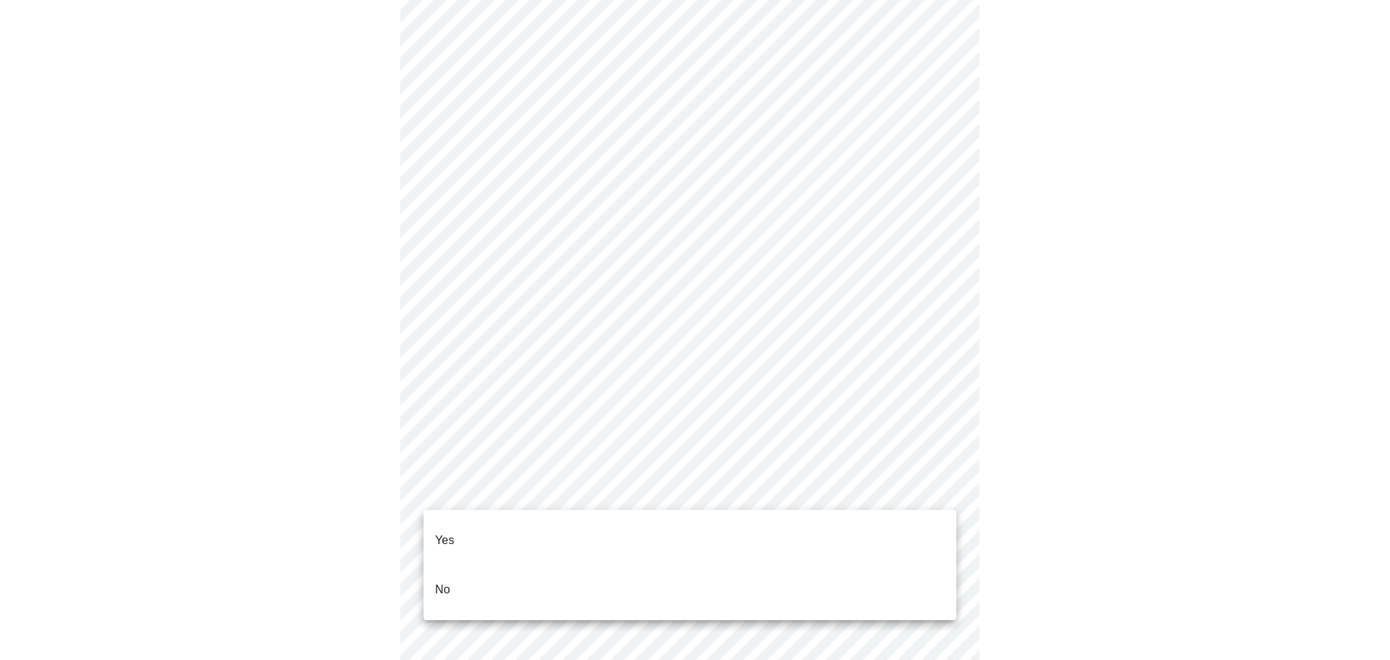
click at [462, 526] on li "Yes" at bounding box center [690, 539] width 533 height 49
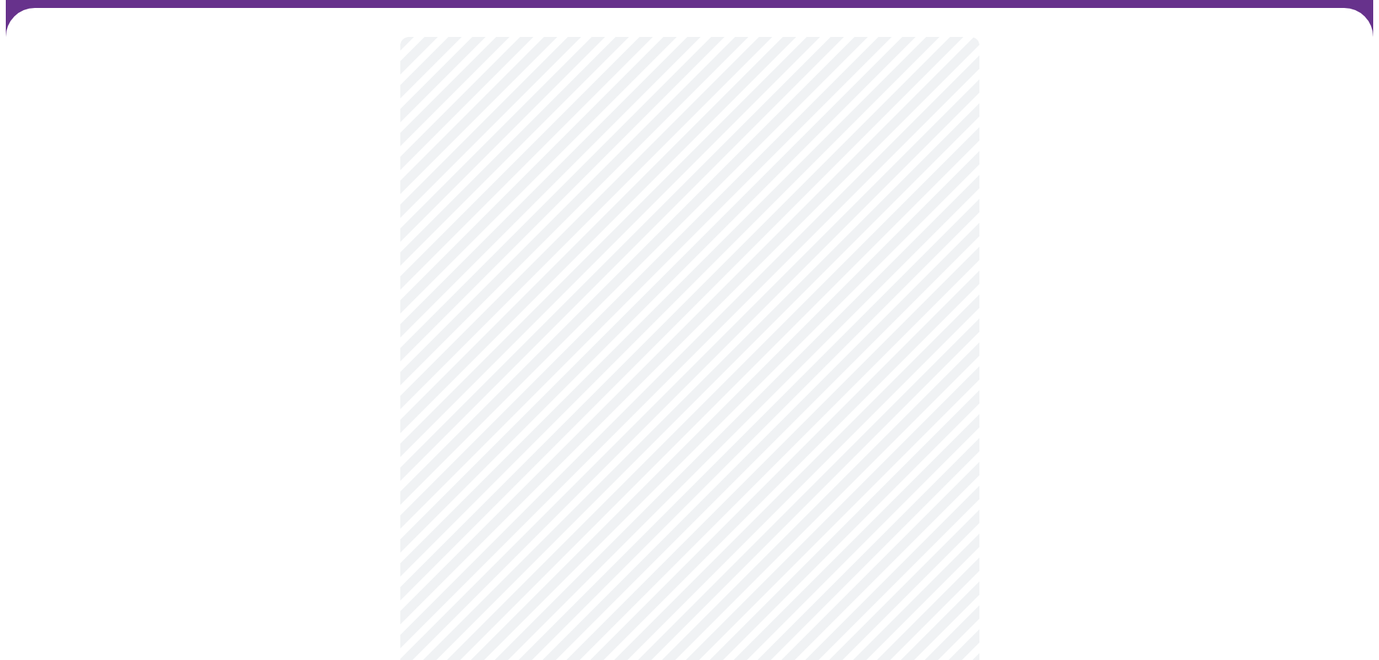
scroll to position [72, 0]
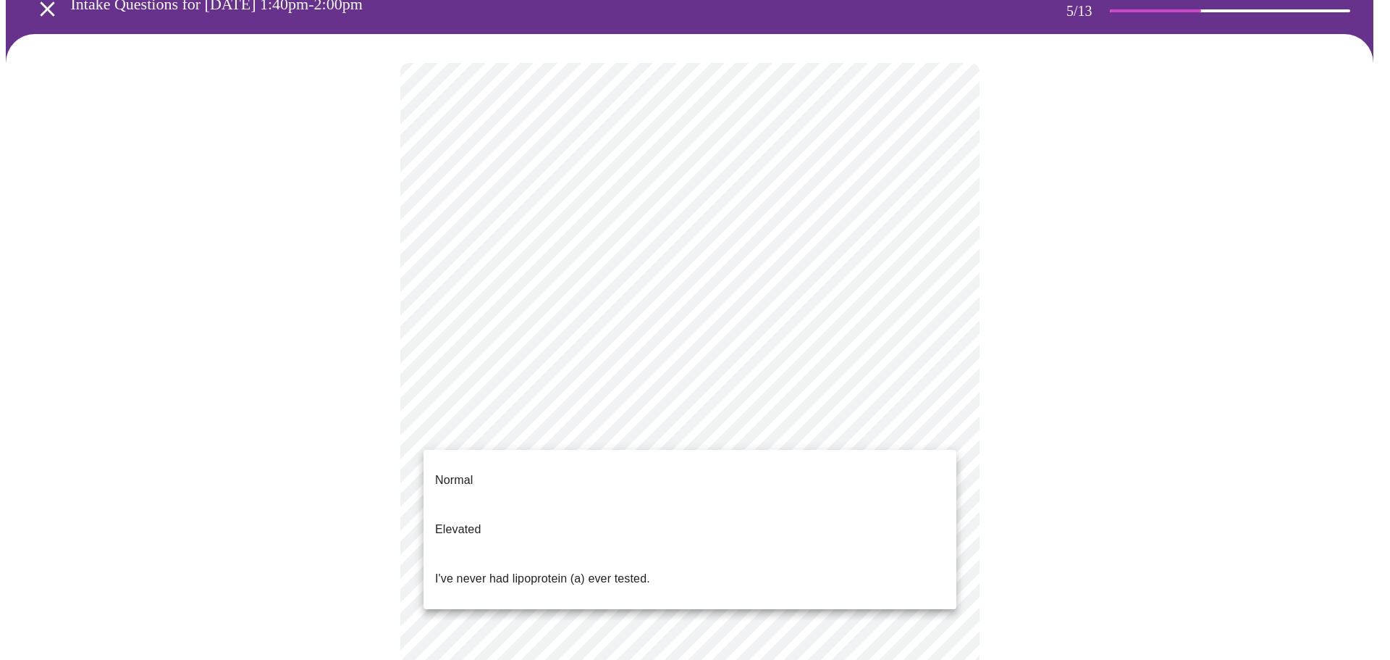
click at [938, 422] on body "MyMenopauseRx Appointments Messaging Labs 2 Uploads Medications Community Refer…" at bounding box center [695, 468] width 1378 height 1070
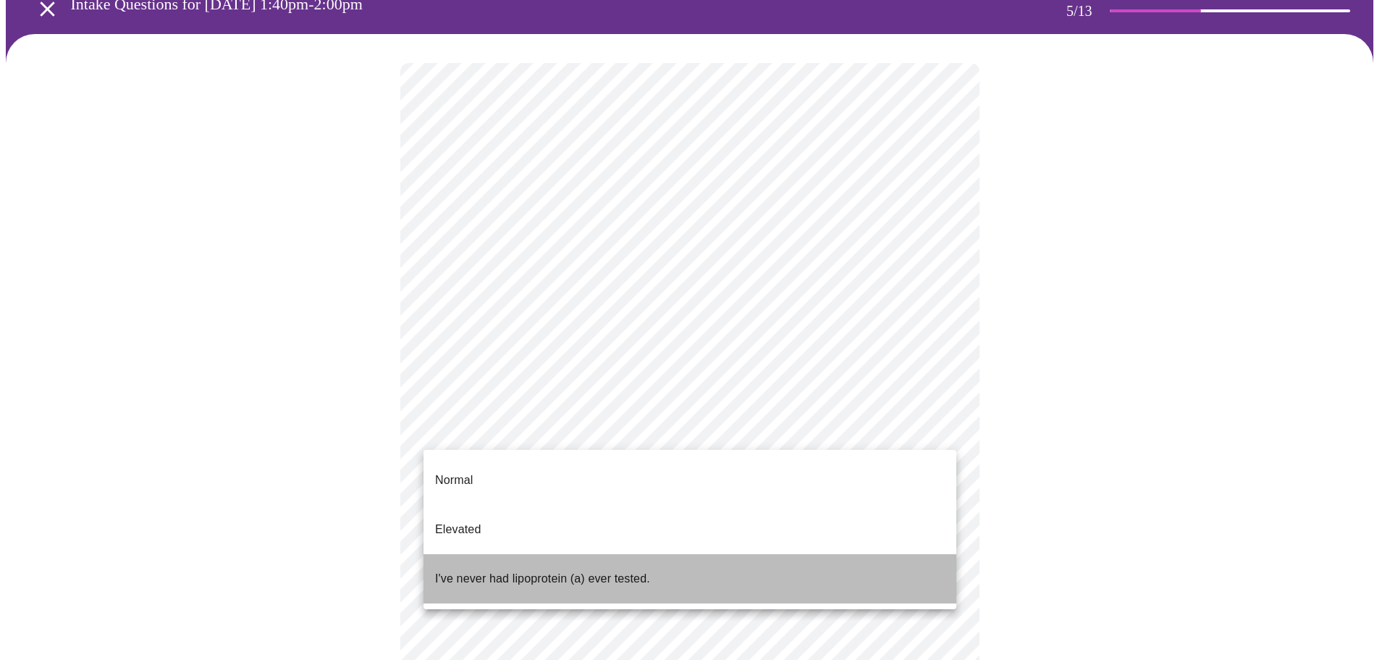
click at [578, 570] on p "I've never had lipoprotein (a) ever tested." at bounding box center [542, 578] width 215 height 17
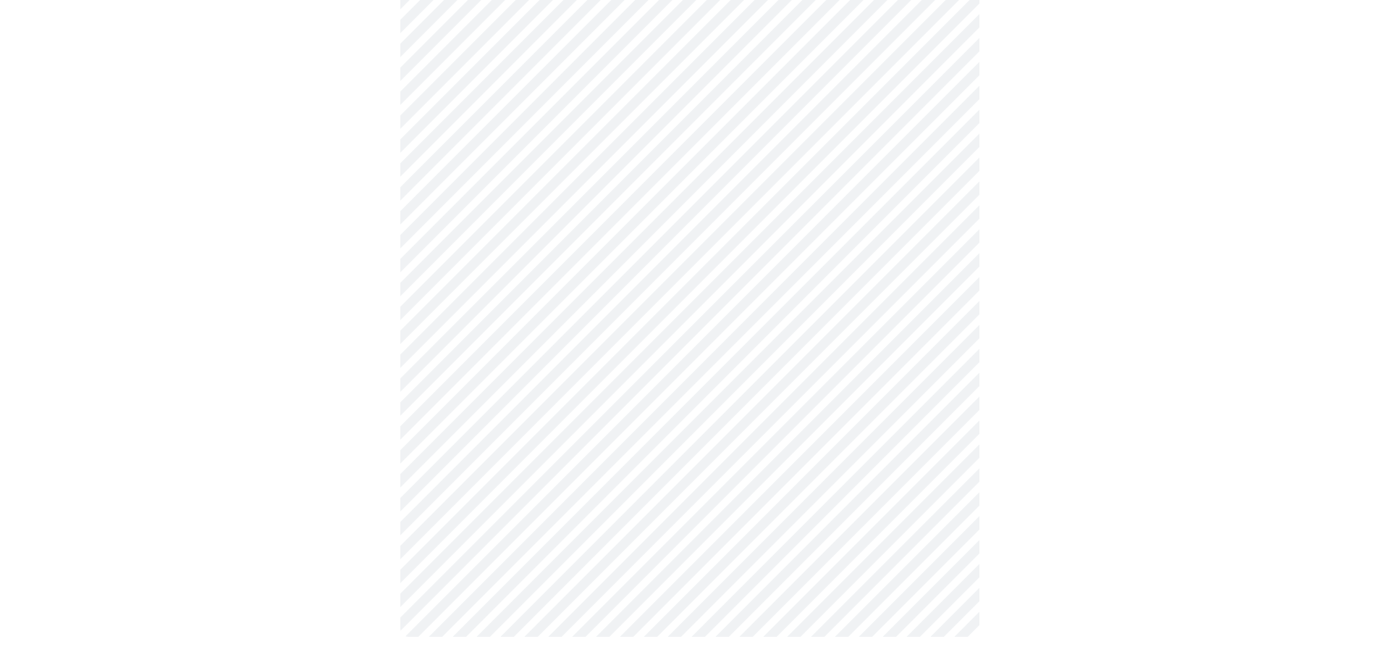
scroll to position [0, 0]
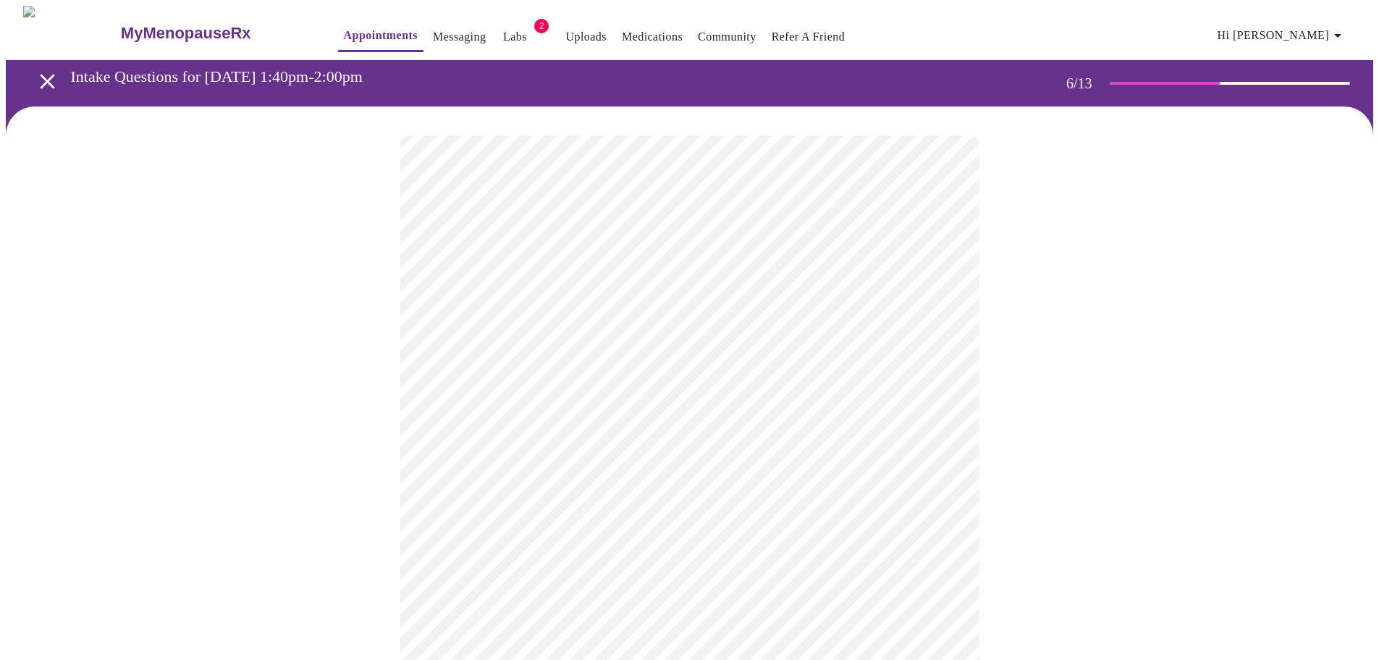
click at [1220, 408] on div at bounding box center [690, 438] width 1368 height 664
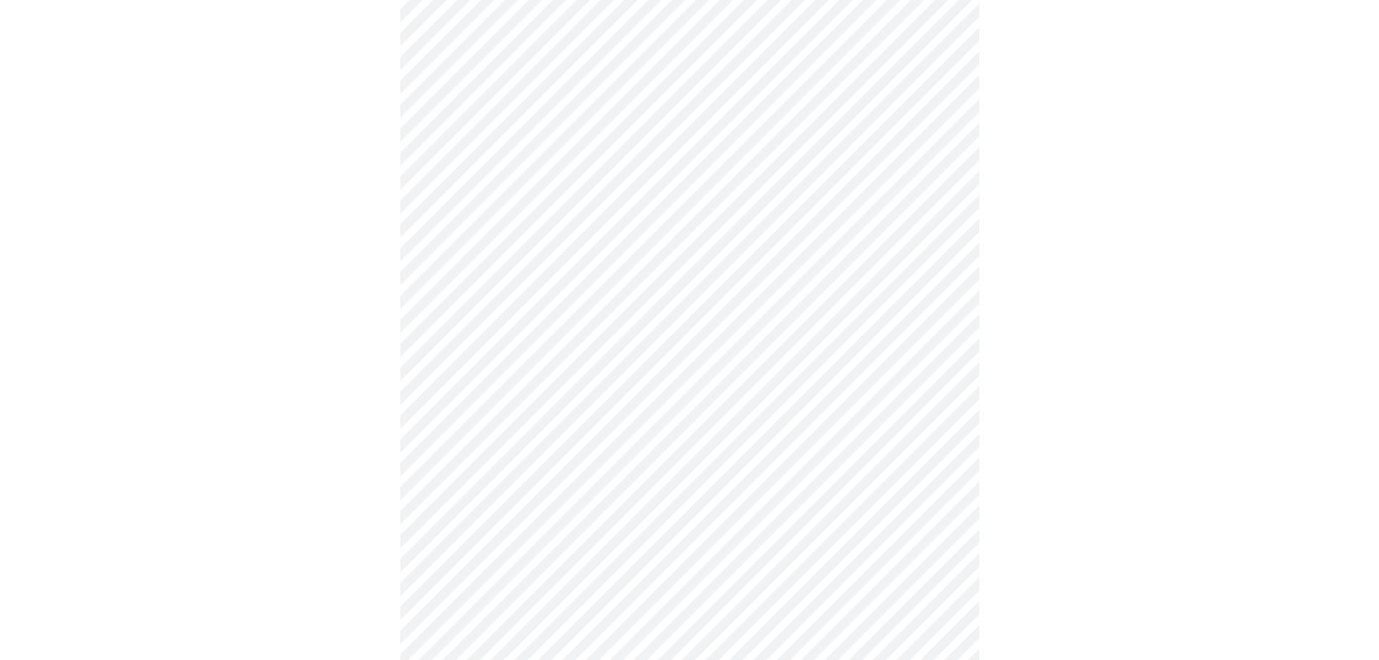
scroll to position [3909, 0]
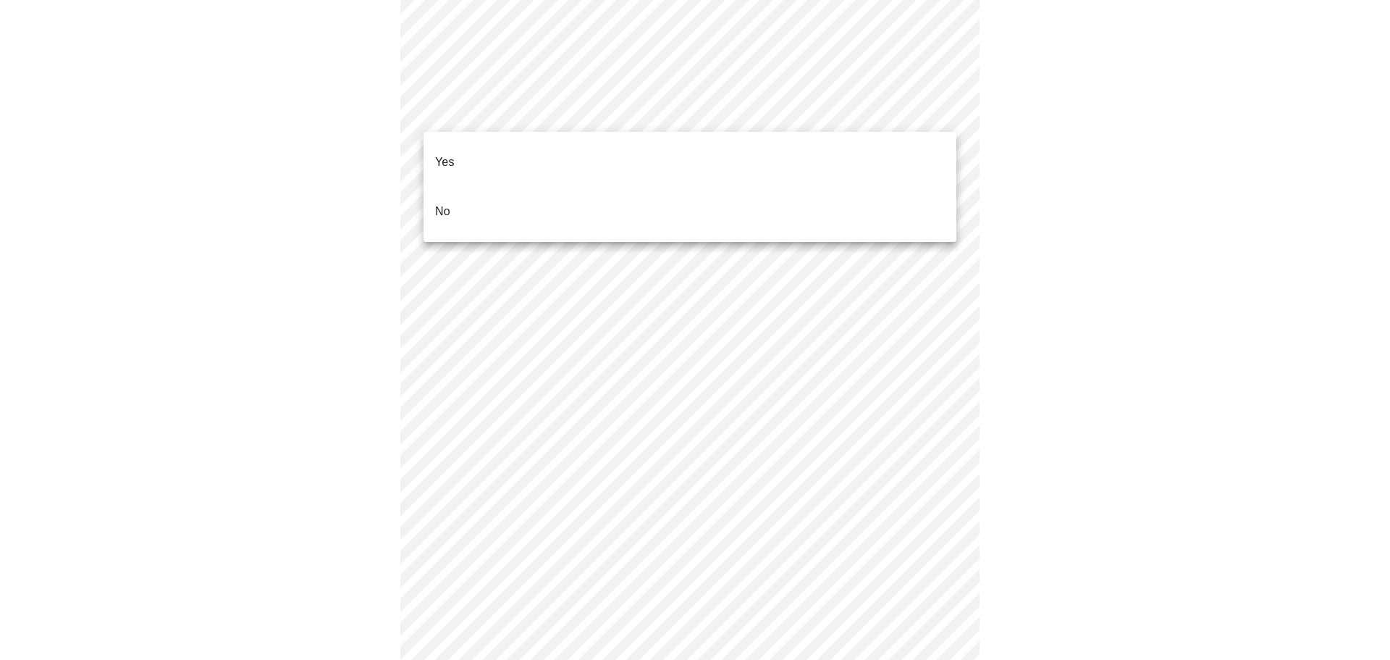
click at [464, 188] on li "No" at bounding box center [690, 211] width 533 height 49
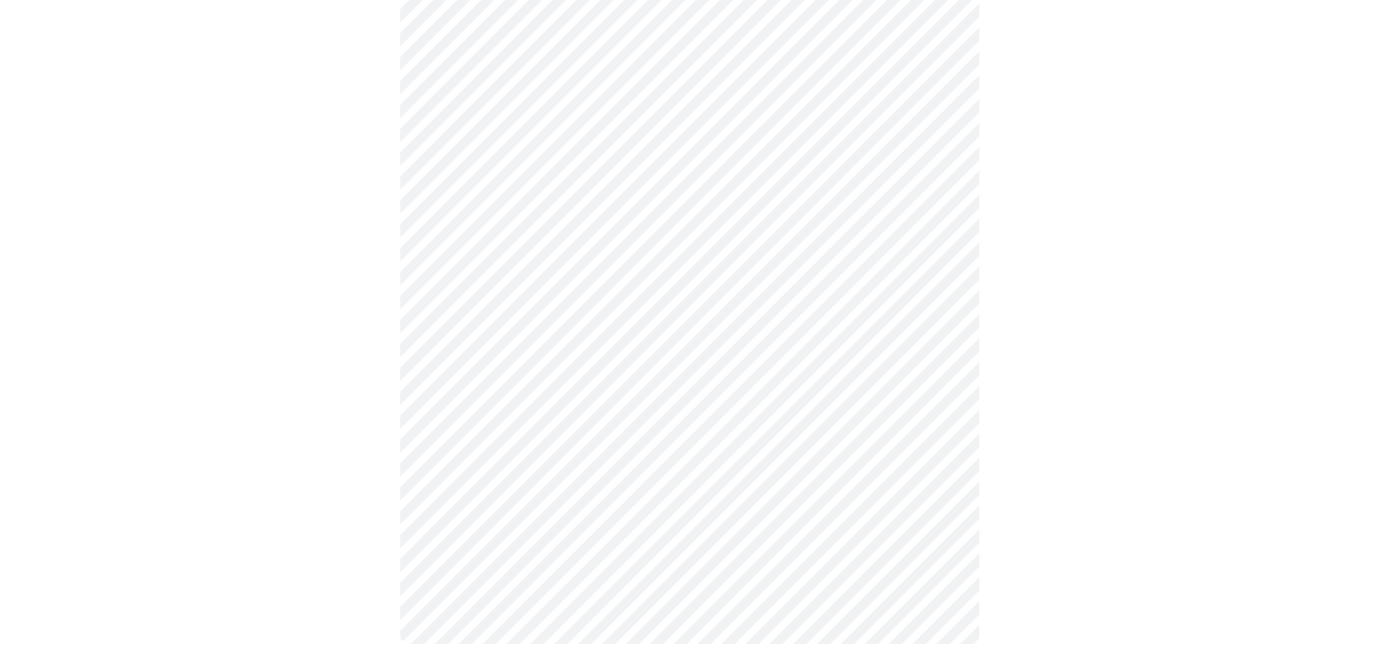
scroll to position [851, 0]
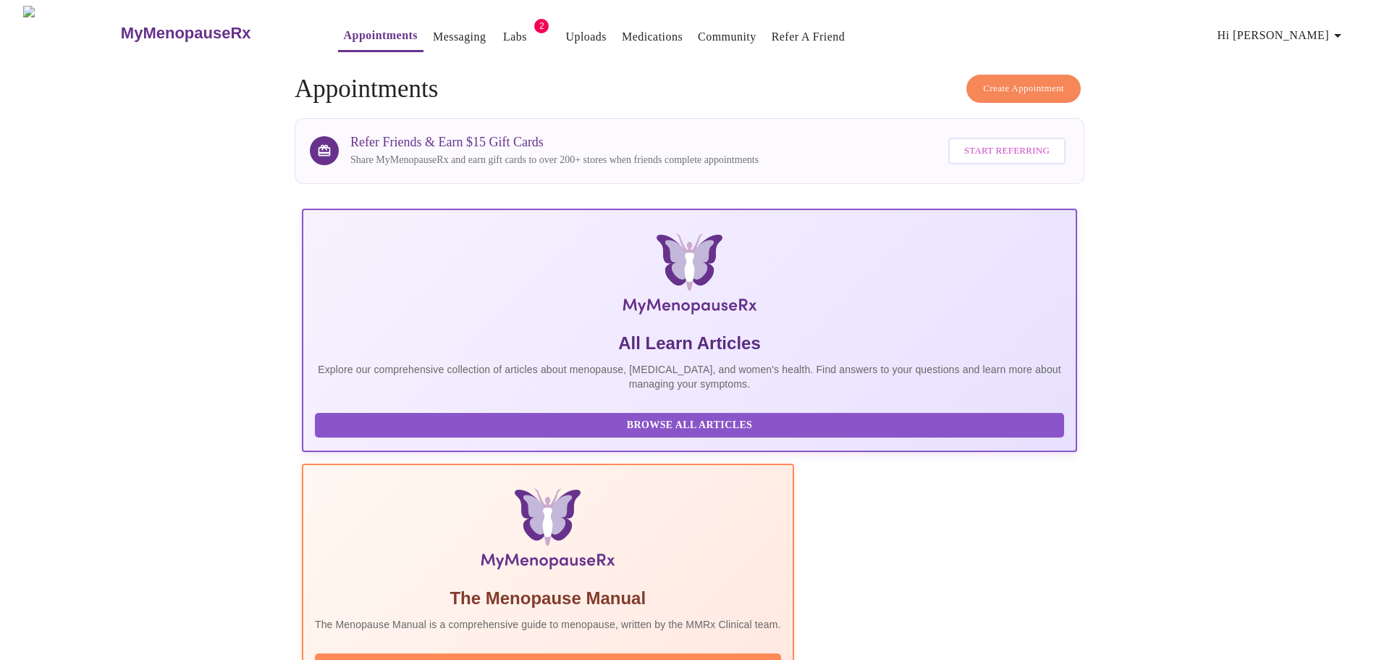
click at [1347, 28] on icon "button" at bounding box center [1337, 35] width 17 height 17
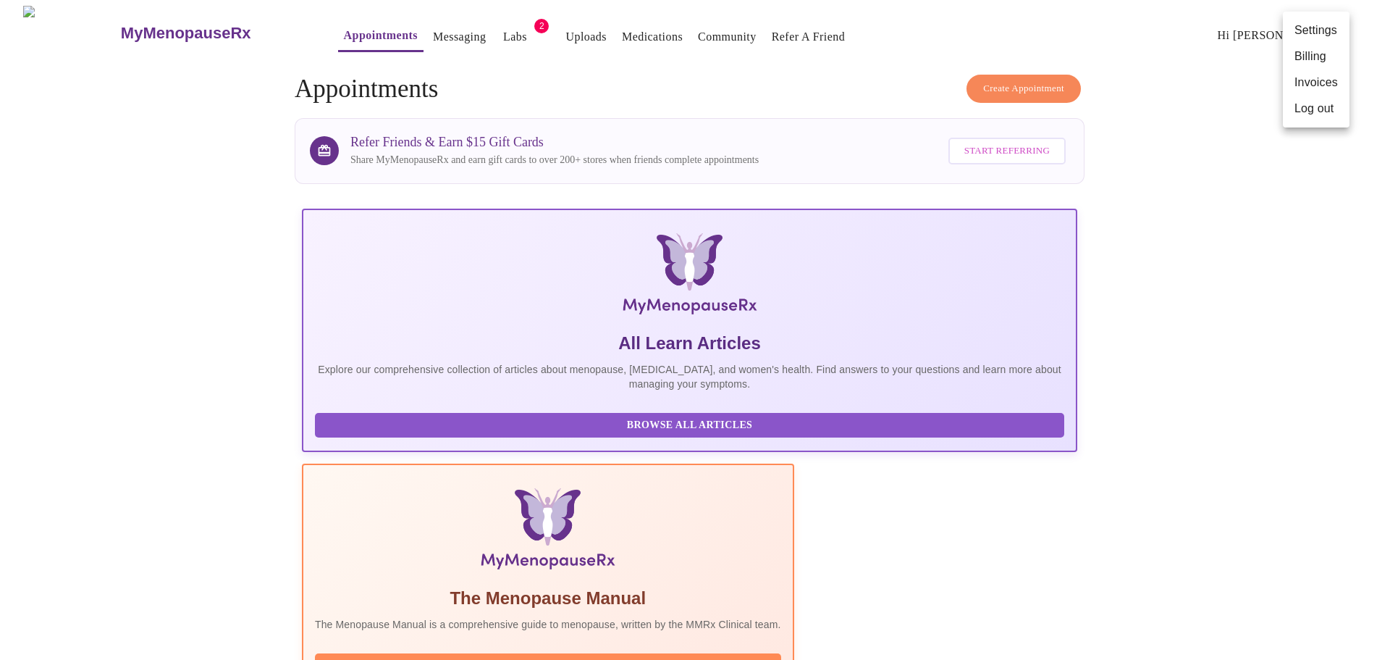
click at [1317, 113] on li "Log out" at bounding box center [1316, 109] width 67 height 26
